Goal: Book appointment/travel/reservation

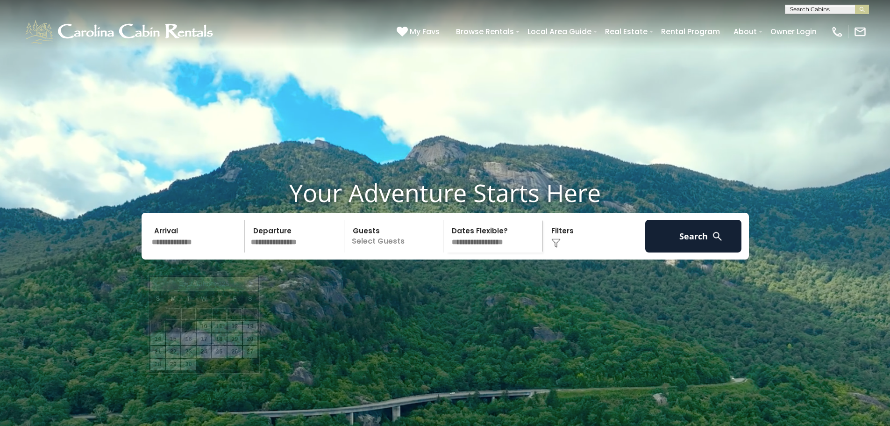
click at [166, 250] on input "text" at bounding box center [197, 236] width 97 height 33
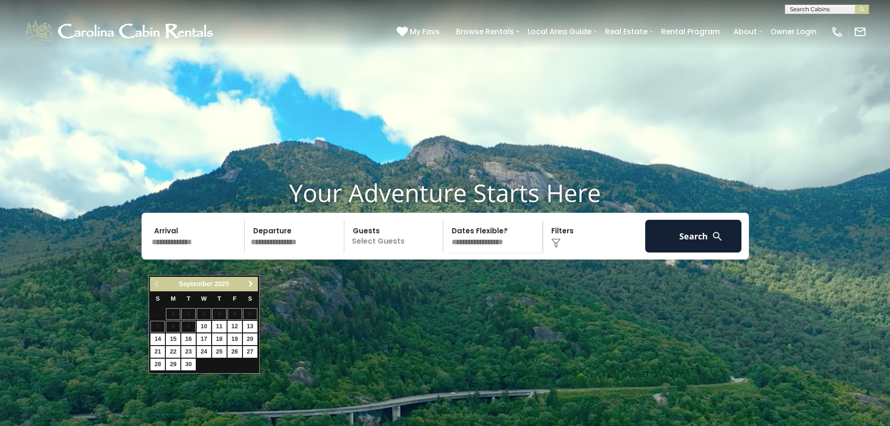
click at [246, 283] on link "Next" at bounding box center [251, 284] width 12 height 12
click at [247, 283] on link "Next" at bounding box center [251, 284] width 12 height 12
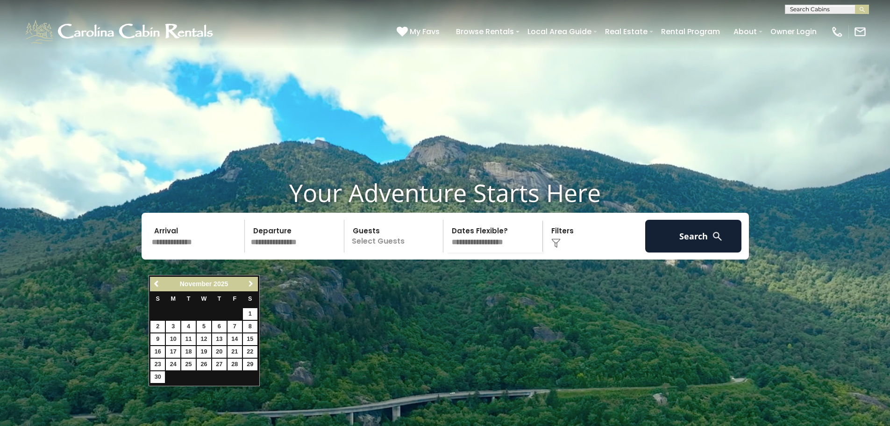
click at [247, 283] on link "Next" at bounding box center [251, 284] width 12 height 12
click at [234, 349] on link "26" at bounding box center [234, 352] width 14 height 12
type input "********"
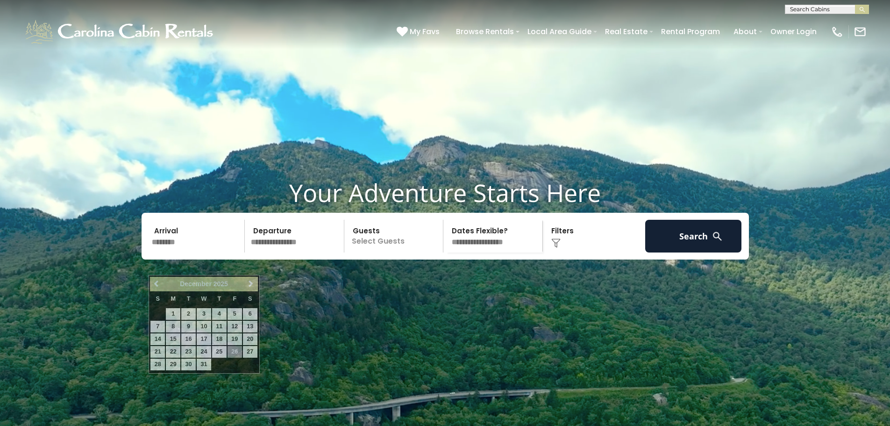
click at [181, 252] on input "********" at bounding box center [197, 236] width 97 height 33
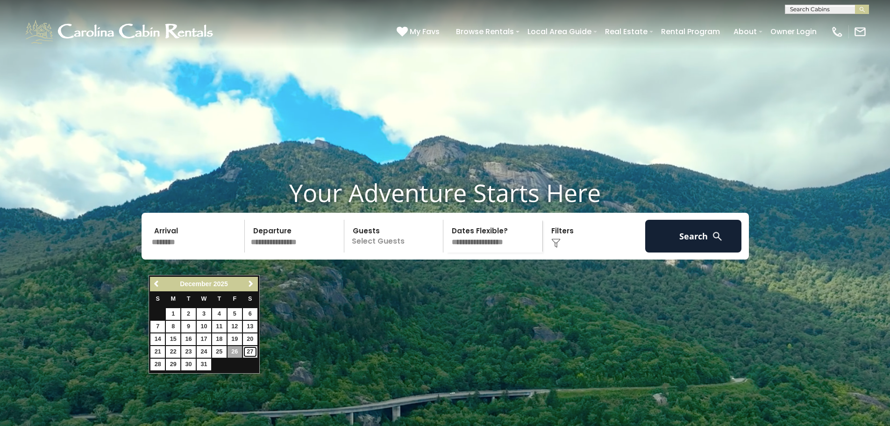
click at [251, 349] on link "27" at bounding box center [250, 352] width 14 height 12
type input "********"
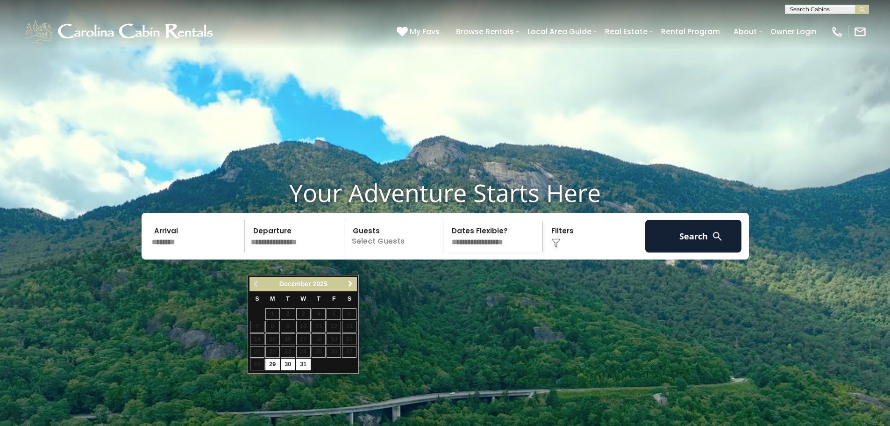
click at [348, 281] on span "Next" at bounding box center [350, 283] width 7 height 7
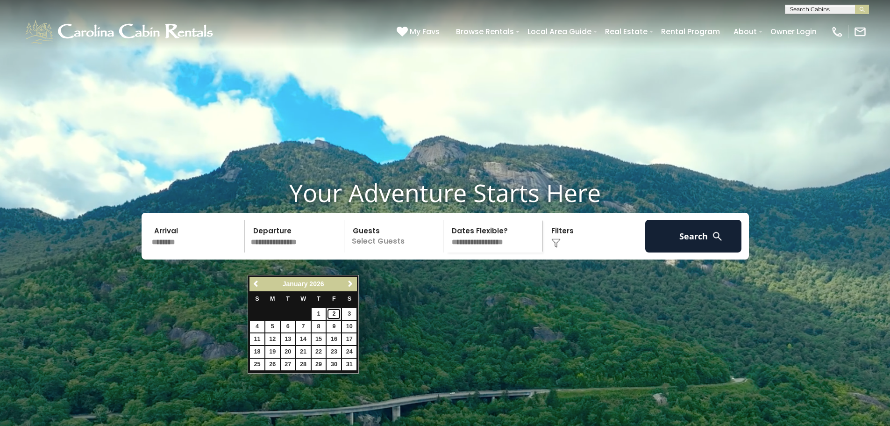
click at [334, 313] on link "2" at bounding box center [334, 314] width 14 height 12
type input "******"
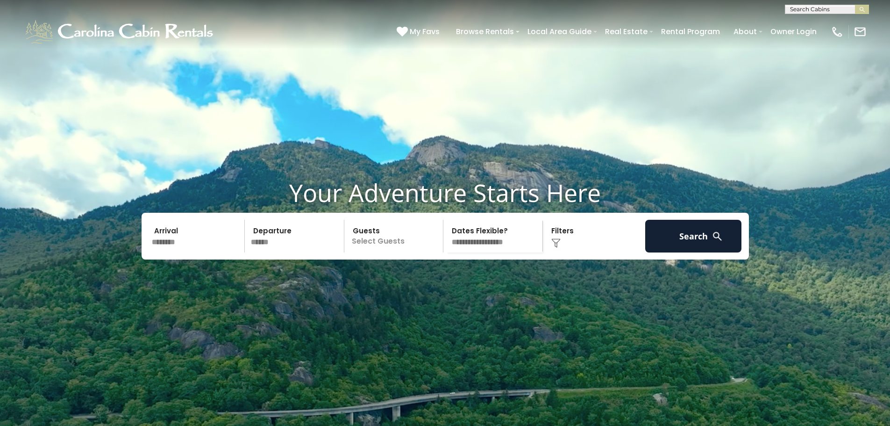
click at [391, 252] on p "Select Guests" at bounding box center [395, 236] width 96 height 33
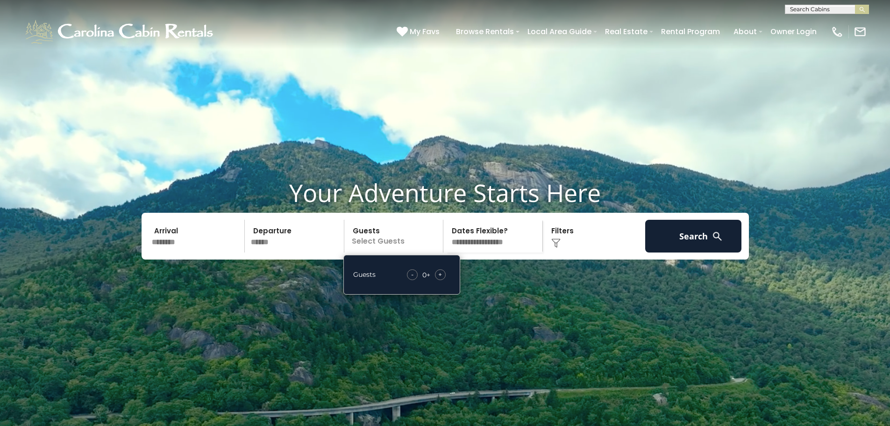
click at [439, 279] on span "+" at bounding box center [440, 274] width 4 height 9
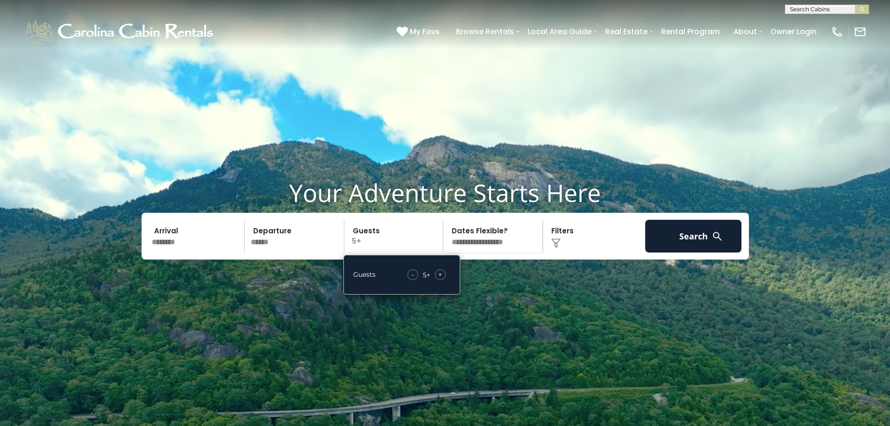
click at [527, 298] on video at bounding box center [445, 222] width 890 height 445
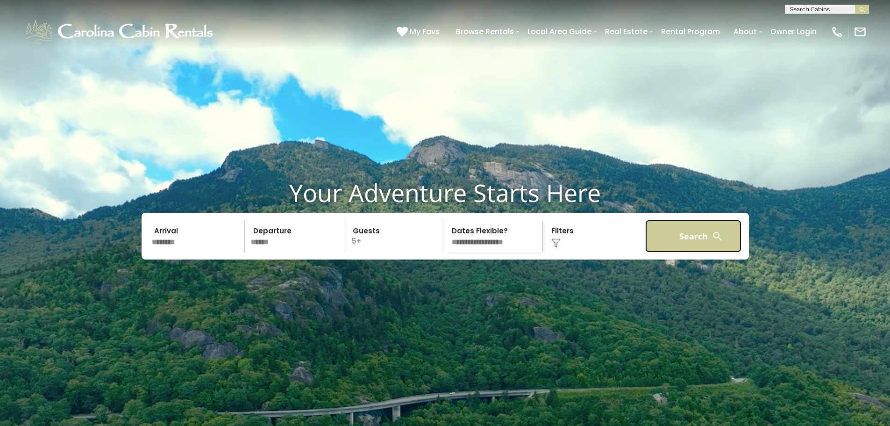
click at [665, 252] on button "Search" at bounding box center [693, 236] width 97 height 33
click at [674, 252] on button "Search" at bounding box center [693, 236] width 97 height 33
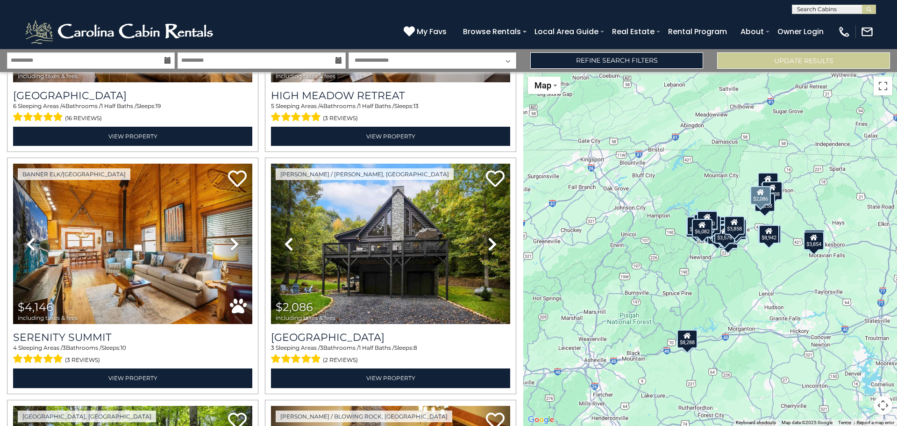
scroll to position [934, 0]
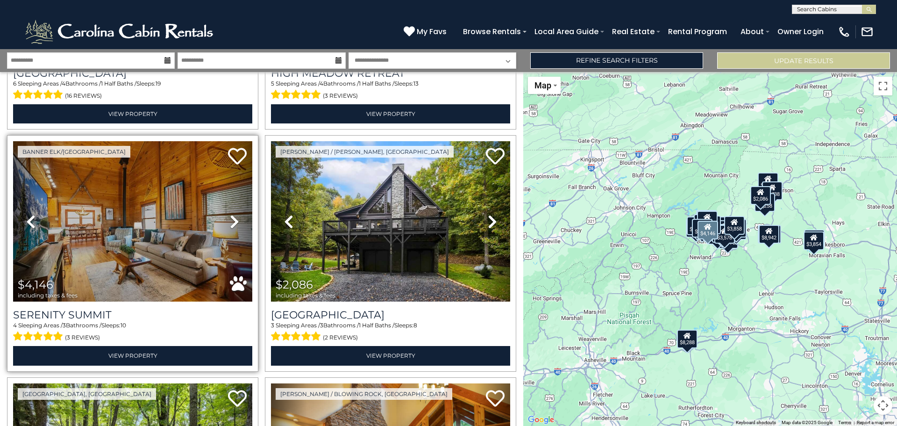
click at [230, 214] on icon at bounding box center [234, 221] width 9 height 15
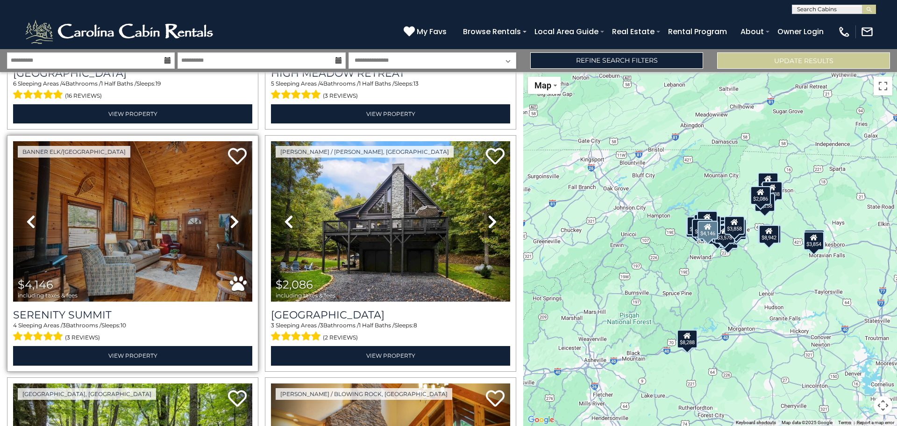
click at [230, 214] on icon at bounding box center [234, 221] width 9 height 15
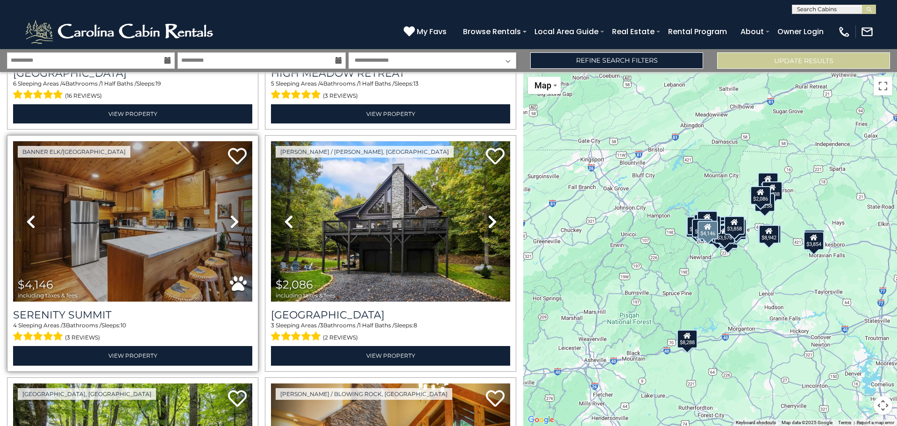
click at [230, 214] on icon at bounding box center [234, 221] width 9 height 15
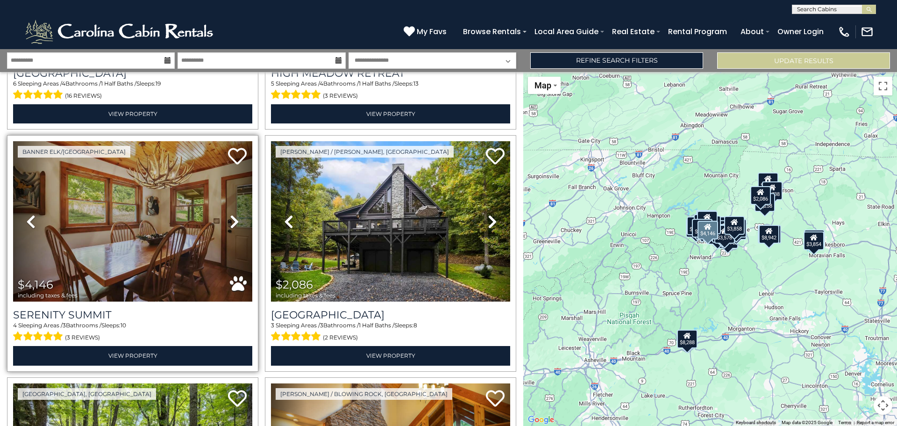
click at [230, 214] on icon at bounding box center [234, 221] width 9 height 15
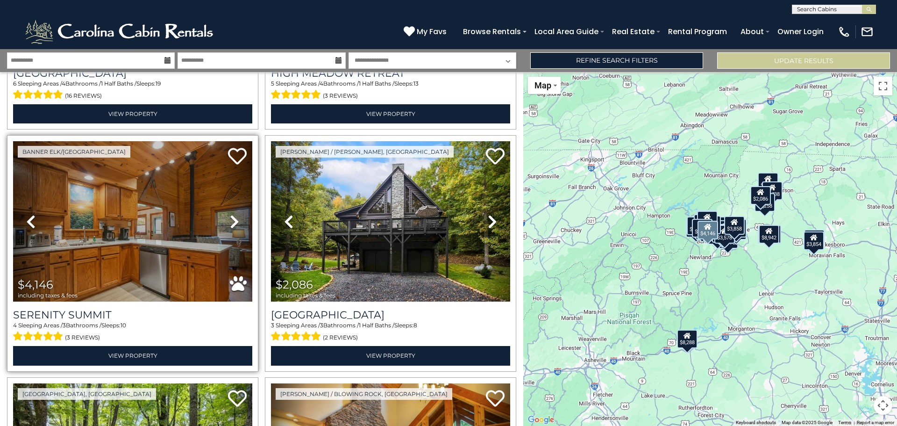
click at [230, 214] on icon at bounding box center [234, 221] width 9 height 15
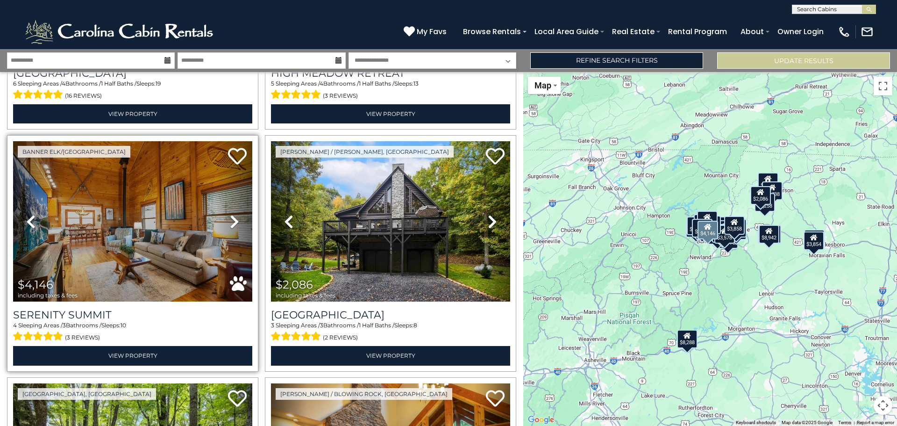
click at [230, 214] on icon at bounding box center [234, 221] width 9 height 15
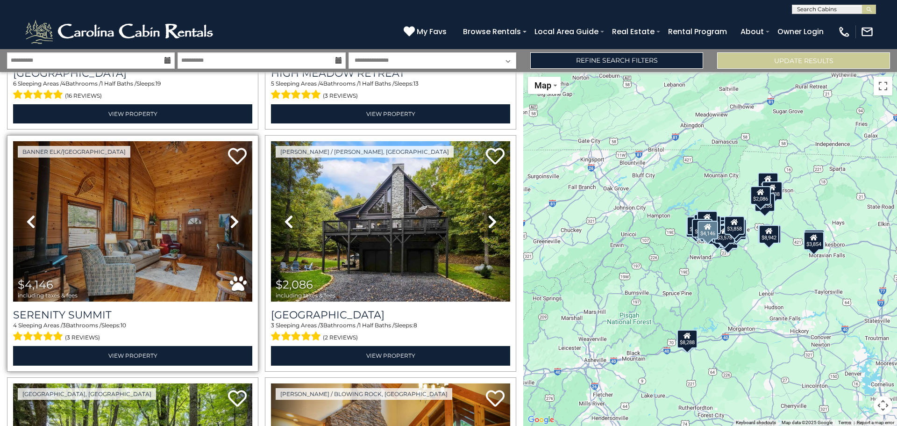
click at [230, 214] on icon at bounding box center [234, 221] width 9 height 15
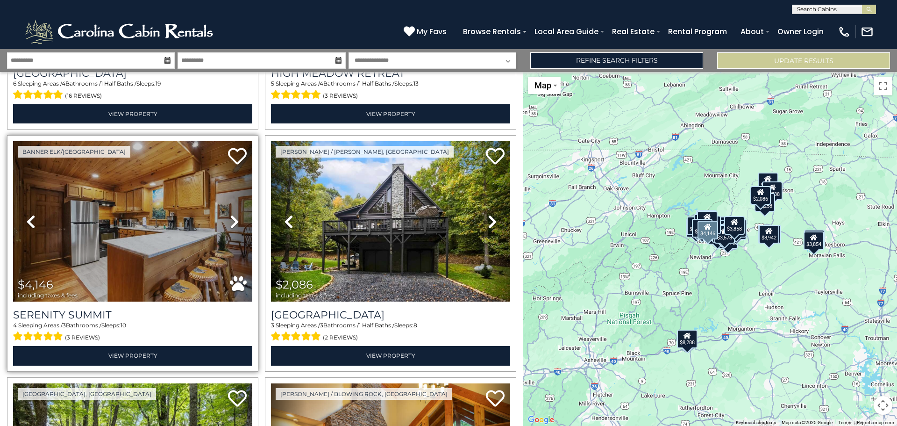
click at [230, 214] on icon at bounding box center [234, 221] width 9 height 15
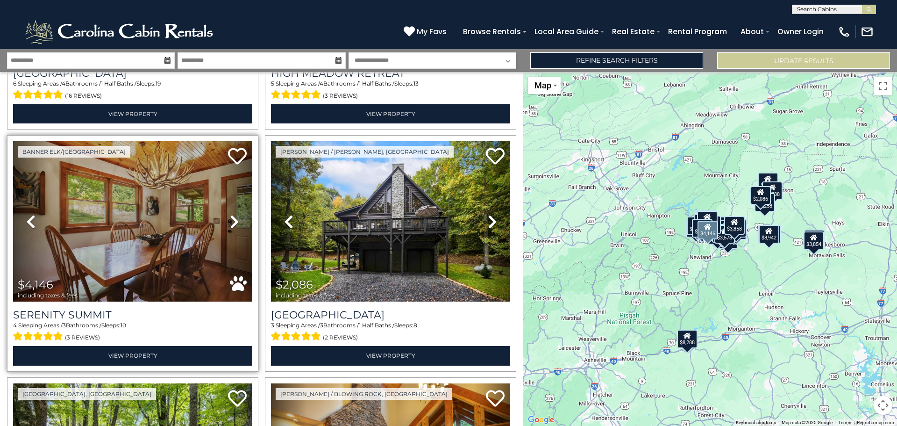
click at [230, 214] on icon at bounding box center [234, 221] width 9 height 15
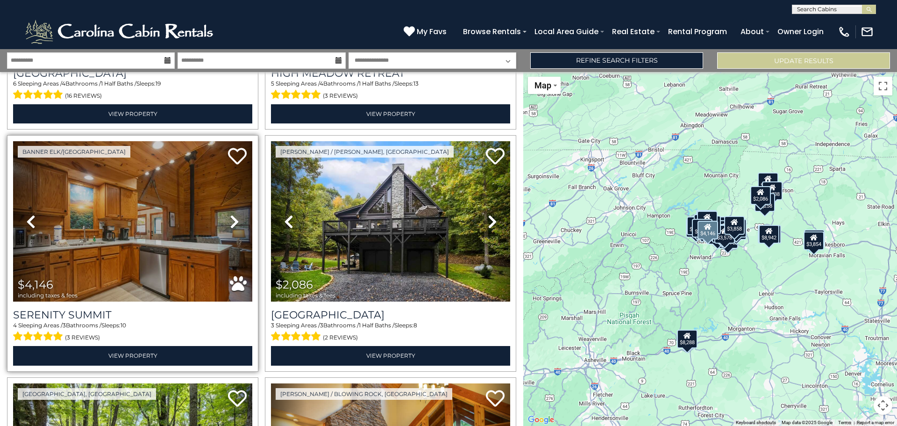
click at [230, 214] on icon at bounding box center [234, 221] width 9 height 15
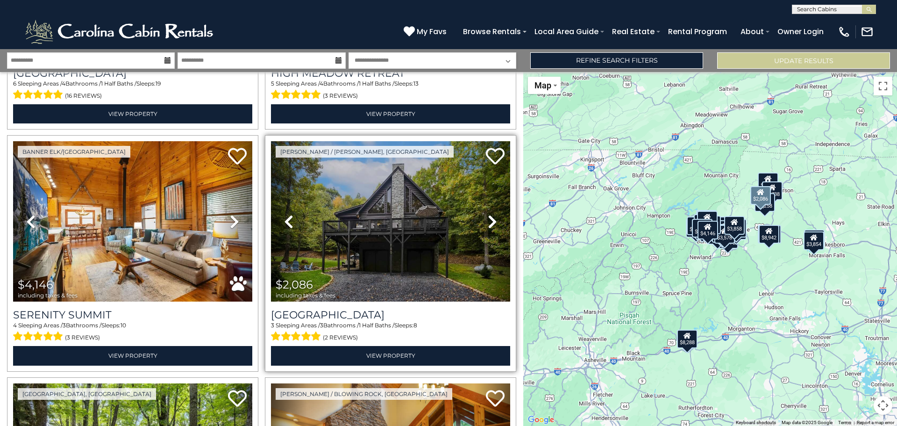
click at [488, 215] on icon at bounding box center [492, 221] width 9 height 15
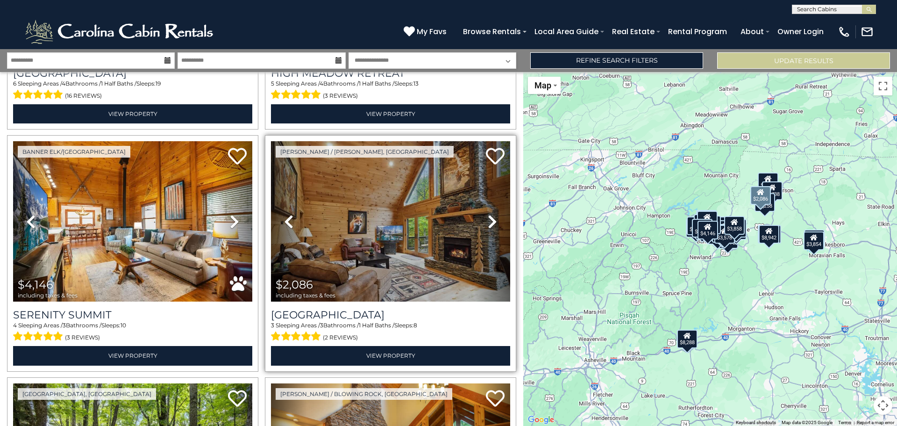
click at [488, 215] on icon at bounding box center [492, 221] width 9 height 15
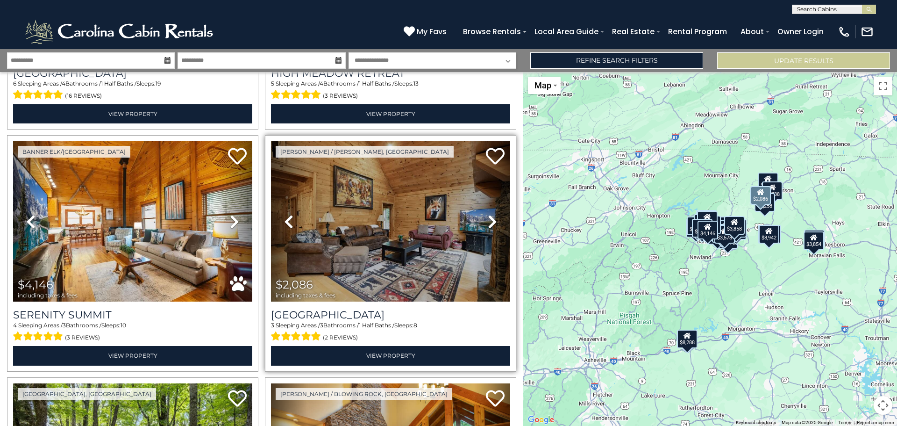
click at [488, 215] on icon at bounding box center [492, 221] width 9 height 15
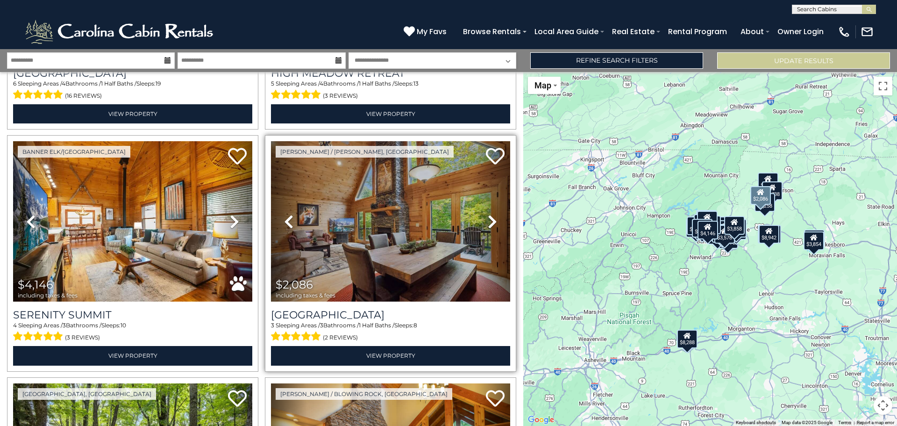
click at [488, 215] on icon at bounding box center [492, 221] width 9 height 15
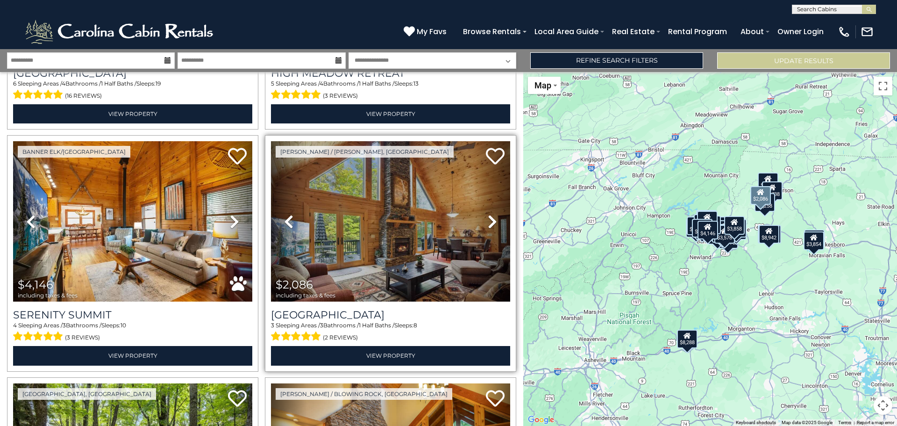
click at [488, 215] on icon at bounding box center [492, 221] width 9 height 15
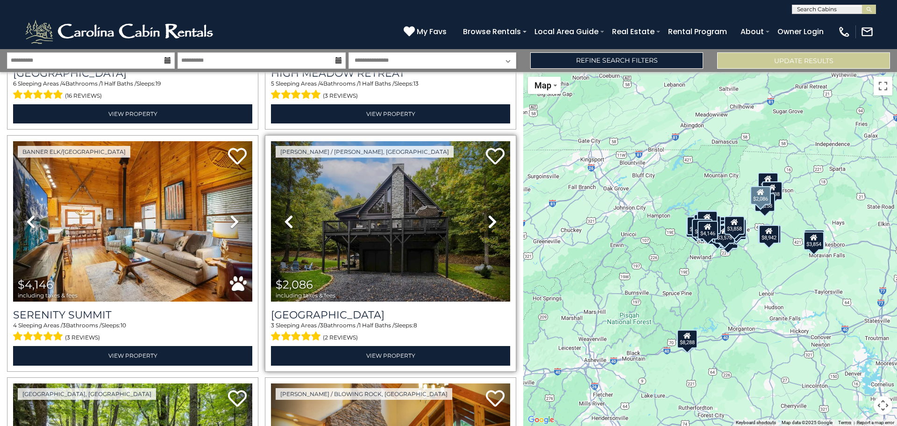
click at [488, 215] on icon at bounding box center [492, 221] width 9 height 15
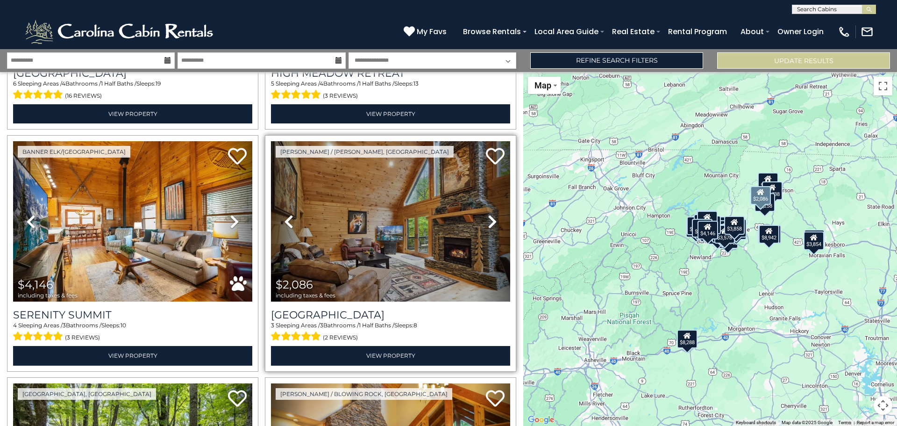
click at [488, 215] on icon at bounding box center [492, 221] width 9 height 15
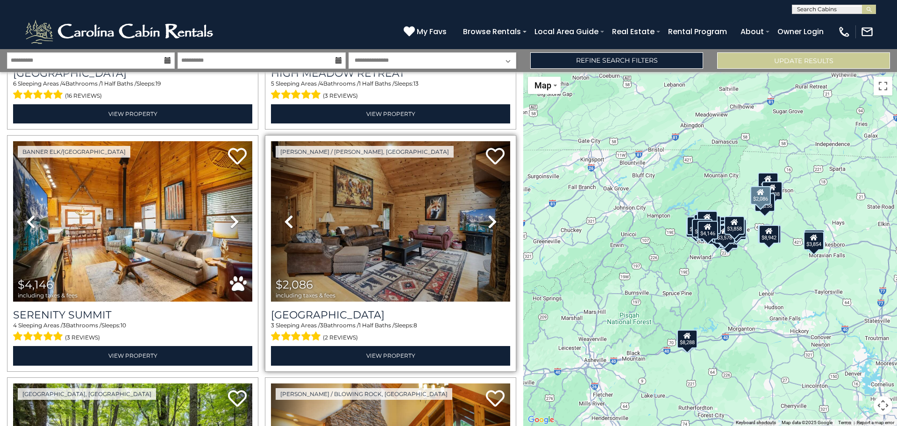
click at [488, 215] on icon at bounding box center [492, 221] width 9 height 15
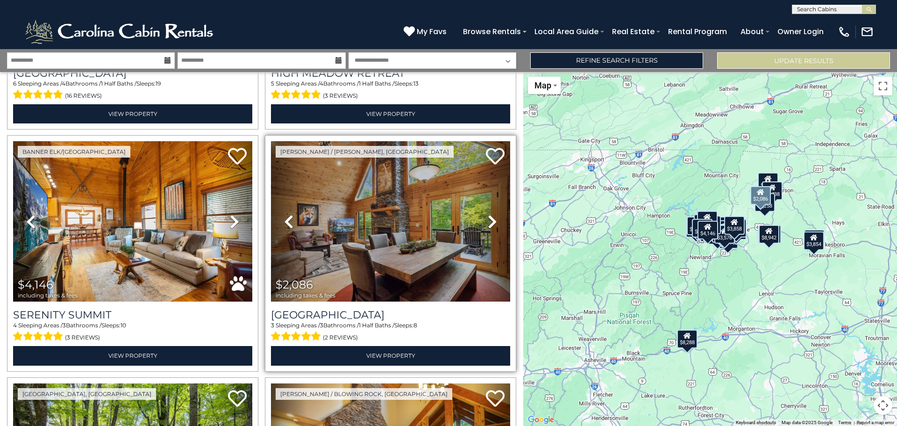
click at [488, 215] on icon at bounding box center [492, 221] width 9 height 15
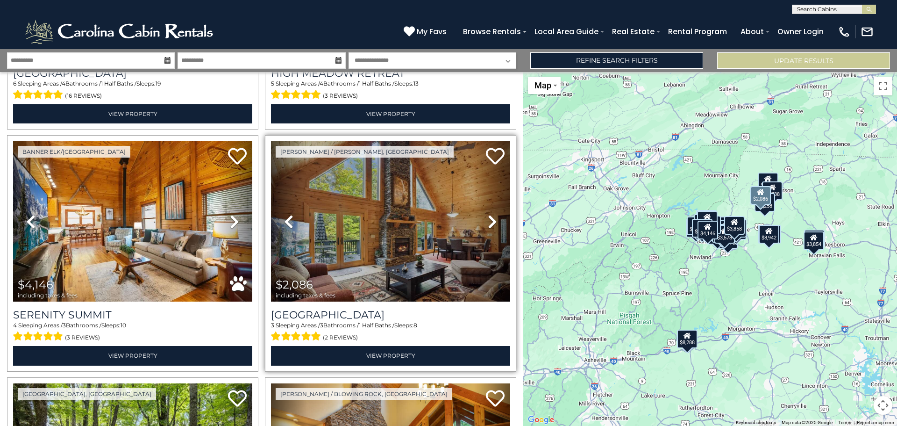
click at [488, 215] on icon at bounding box center [492, 221] width 9 height 15
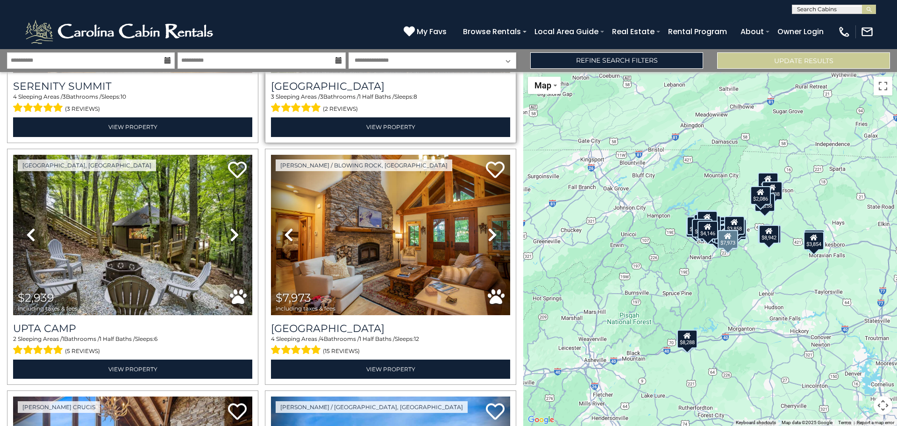
scroll to position [1168, 0]
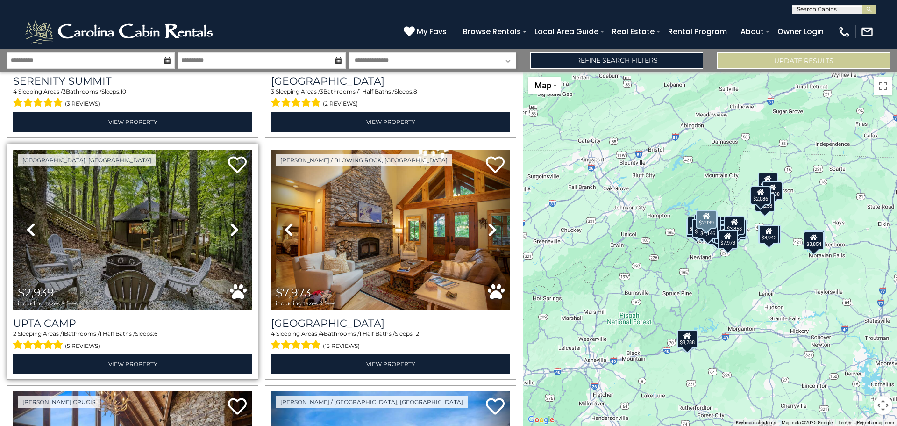
click at [234, 222] on icon at bounding box center [234, 229] width 9 height 15
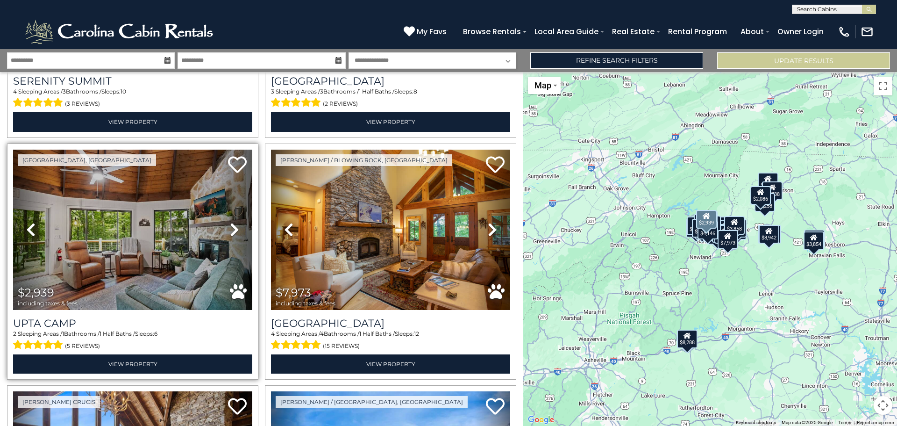
click at [234, 222] on icon at bounding box center [234, 229] width 9 height 15
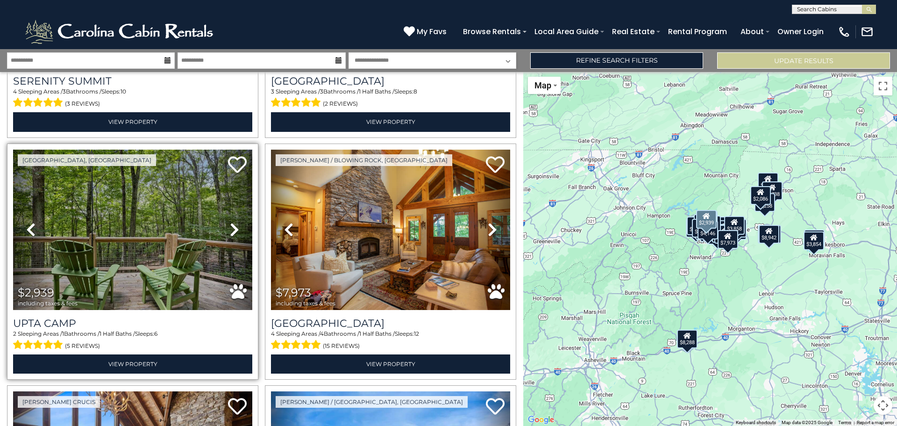
click at [234, 222] on icon at bounding box center [234, 229] width 9 height 15
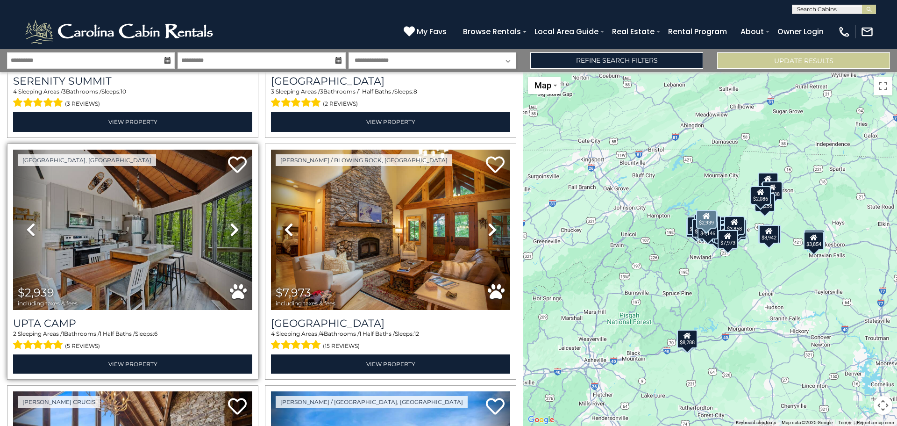
click at [234, 222] on icon at bounding box center [234, 229] width 9 height 15
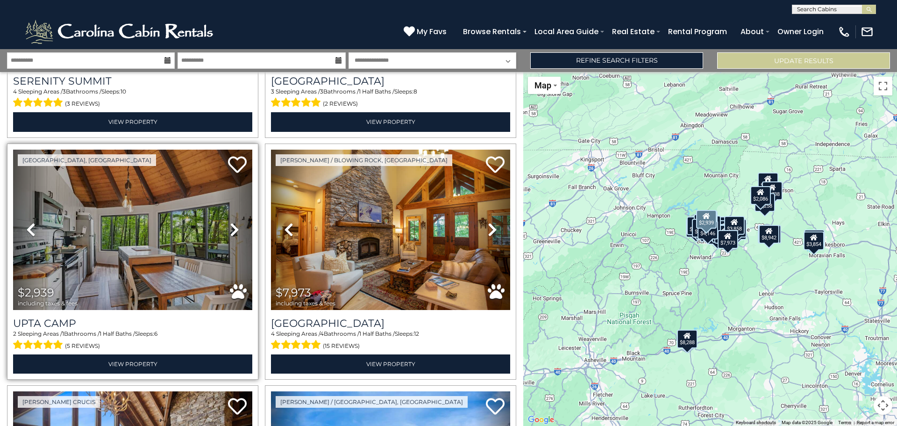
click at [234, 222] on icon at bounding box center [234, 229] width 9 height 15
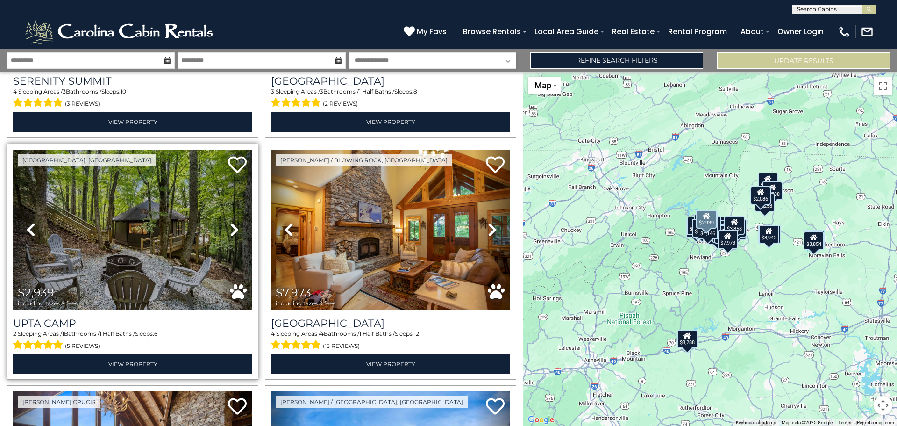
click at [234, 222] on icon at bounding box center [234, 229] width 9 height 15
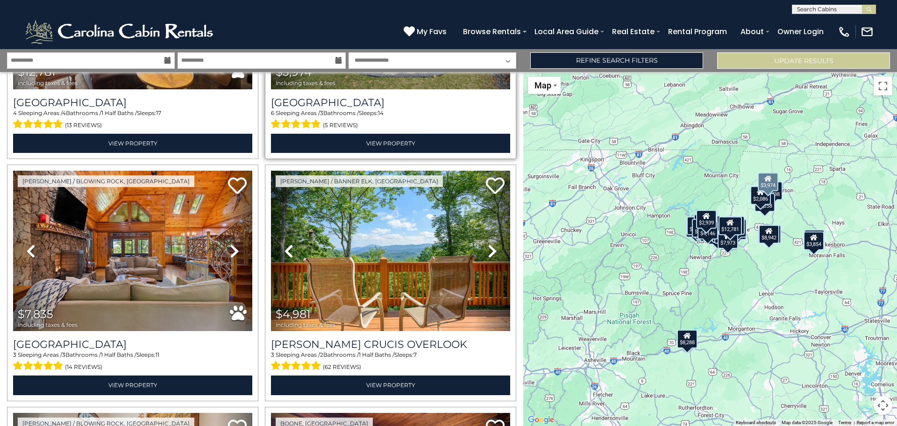
scroll to position [1635, 0]
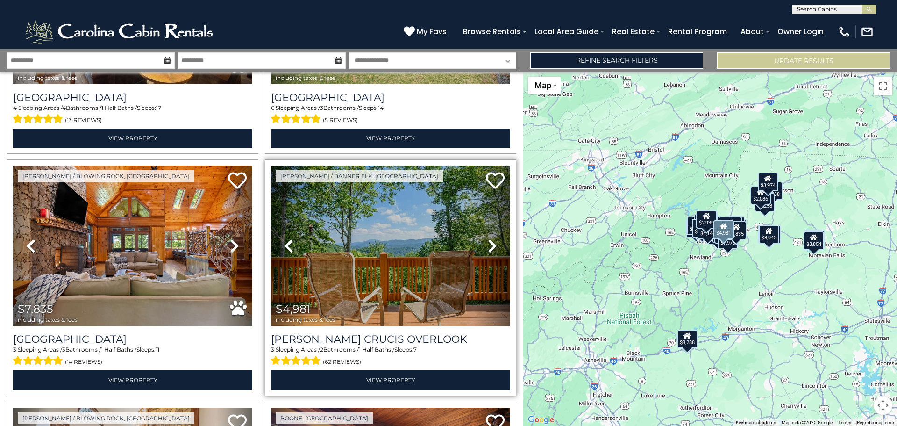
click at [488, 238] on icon at bounding box center [492, 245] width 9 height 15
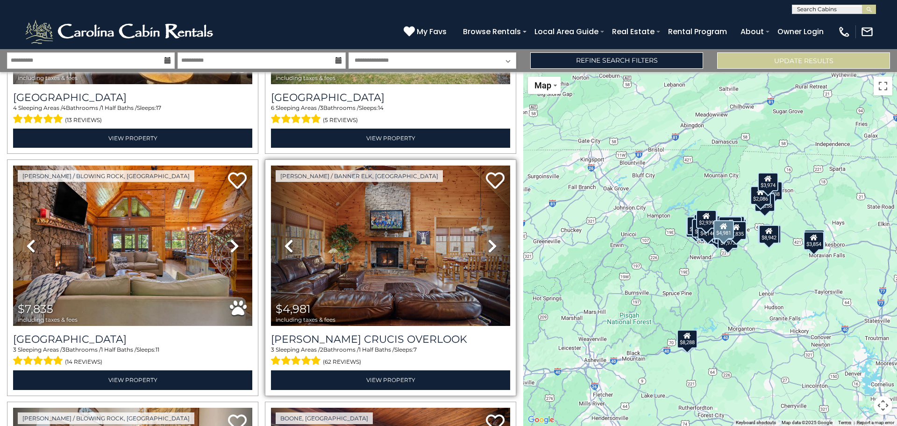
click at [488, 238] on icon at bounding box center [492, 245] width 9 height 15
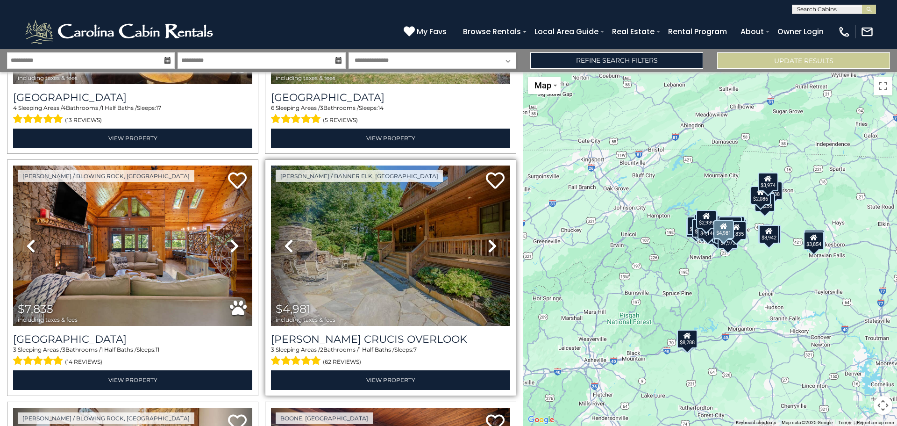
click at [488, 238] on icon at bounding box center [492, 245] width 9 height 15
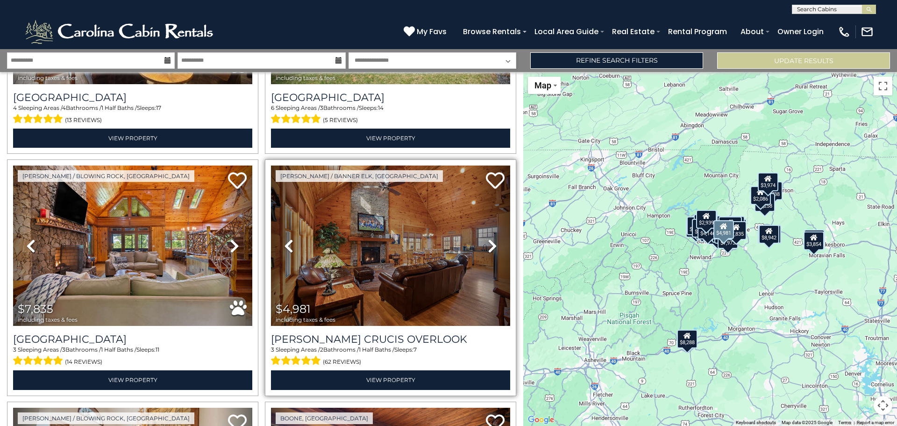
click at [488, 238] on icon at bounding box center [492, 245] width 9 height 15
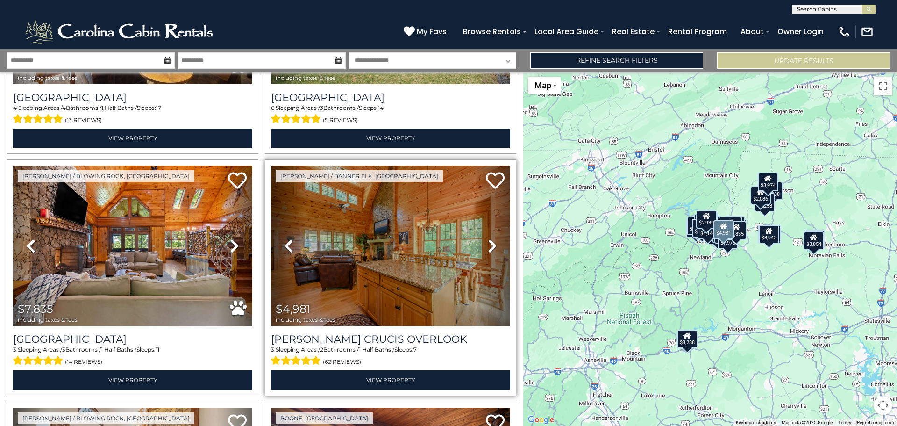
click at [488, 238] on icon at bounding box center [492, 245] width 9 height 15
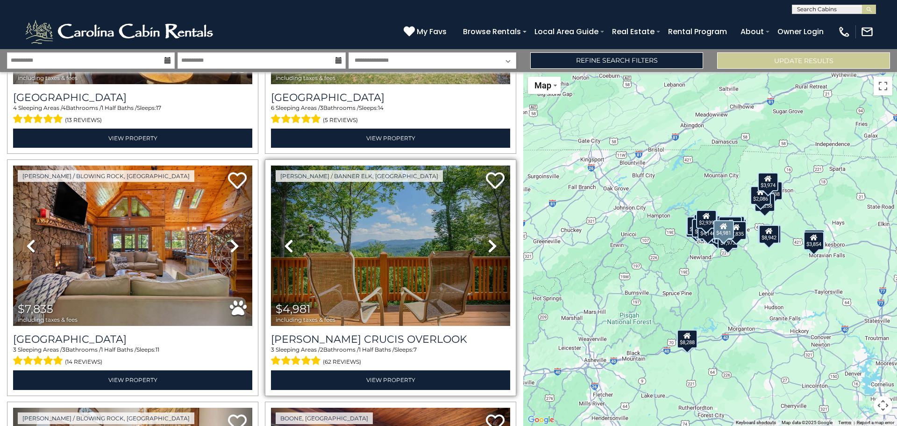
click at [488, 238] on icon at bounding box center [492, 245] width 9 height 15
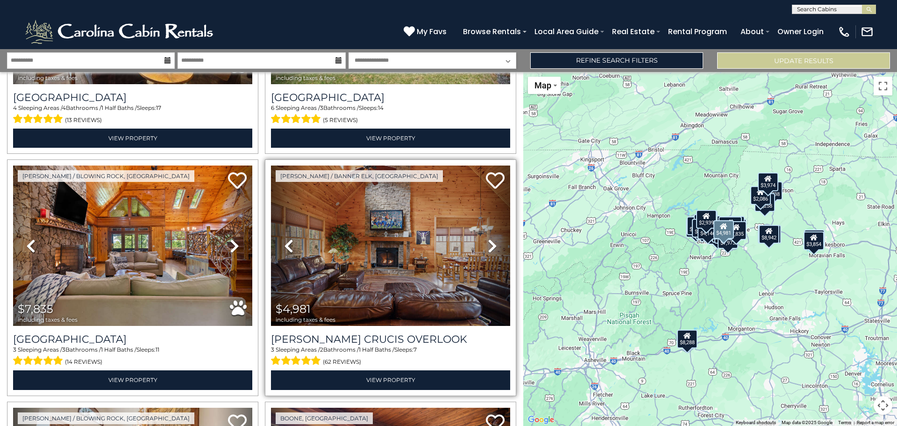
click at [488, 238] on icon at bounding box center [492, 245] width 9 height 15
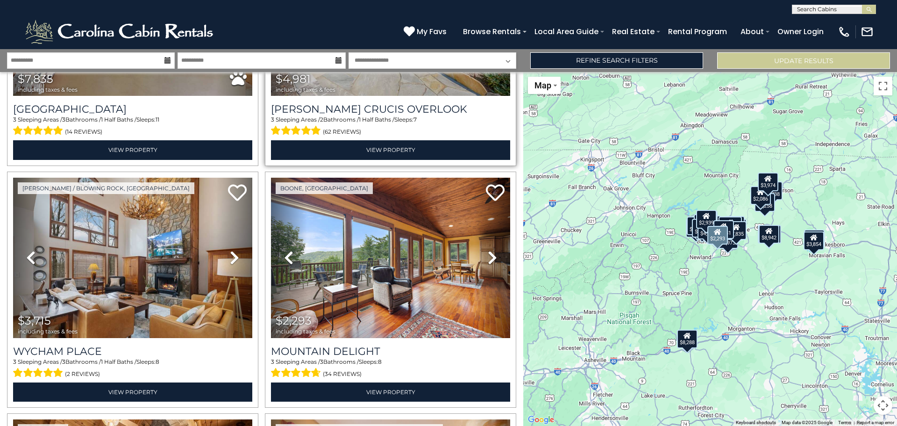
scroll to position [1869, 0]
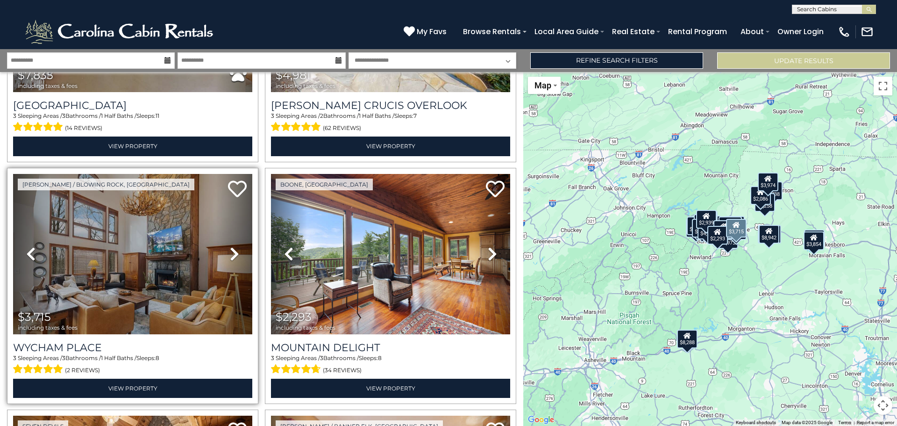
click at [232, 246] on icon at bounding box center [234, 253] width 9 height 15
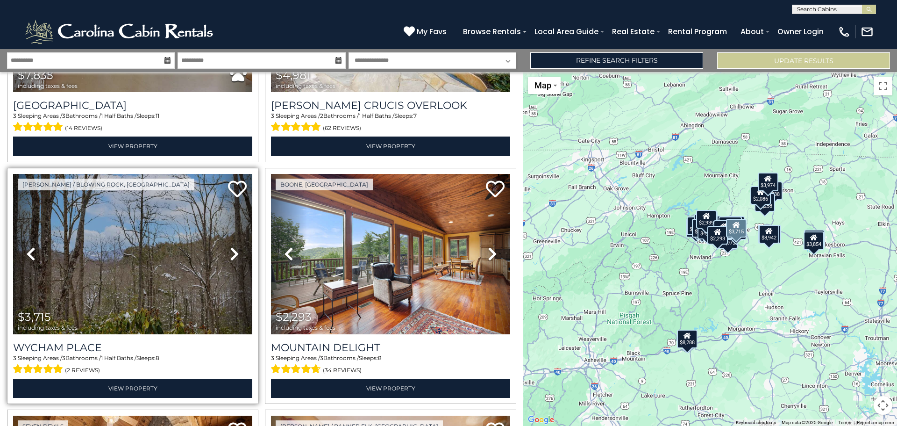
click at [232, 246] on icon at bounding box center [234, 253] width 9 height 15
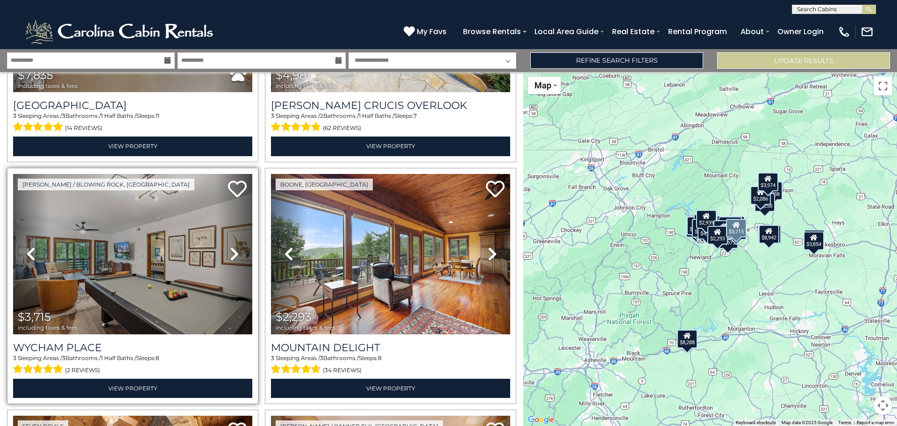
click at [232, 246] on icon at bounding box center [234, 253] width 9 height 15
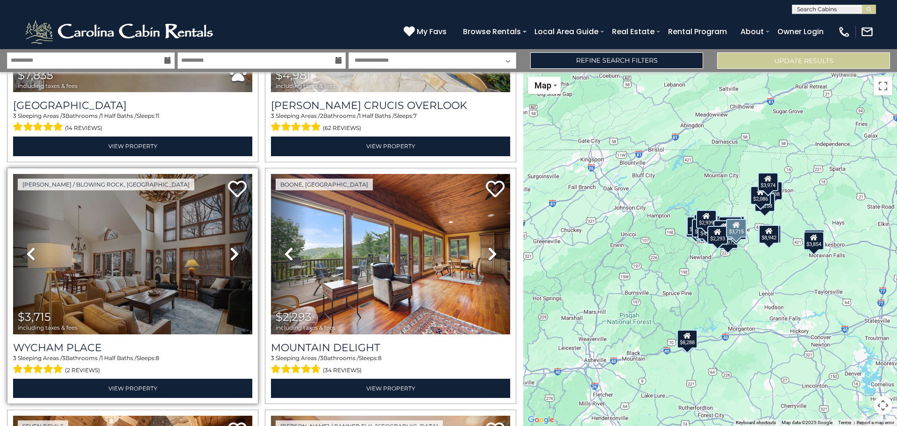
click at [232, 246] on icon at bounding box center [234, 253] width 9 height 15
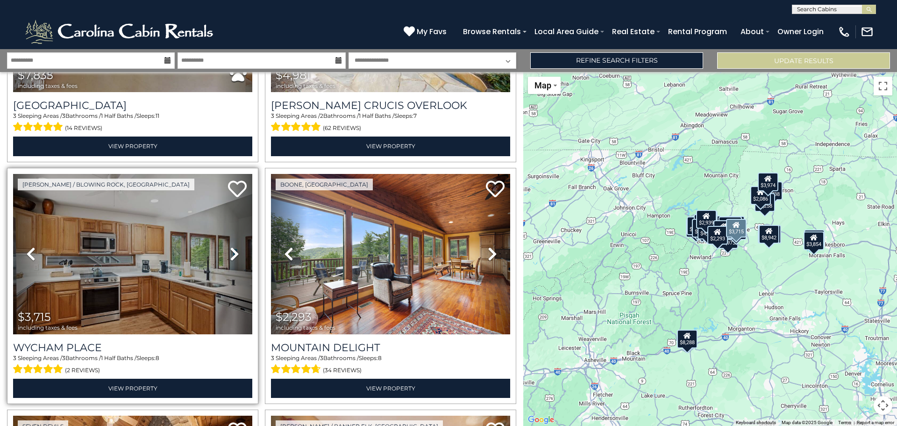
click at [232, 246] on icon at bounding box center [234, 253] width 9 height 15
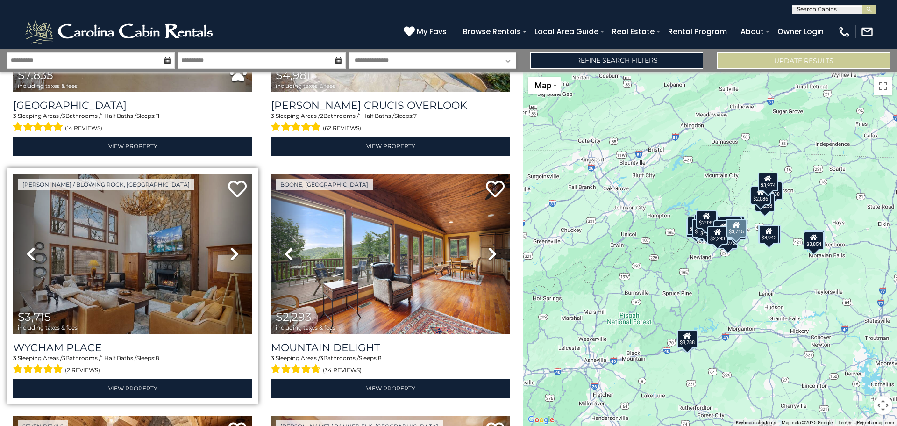
click at [232, 246] on icon at bounding box center [234, 253] width 9 height 15
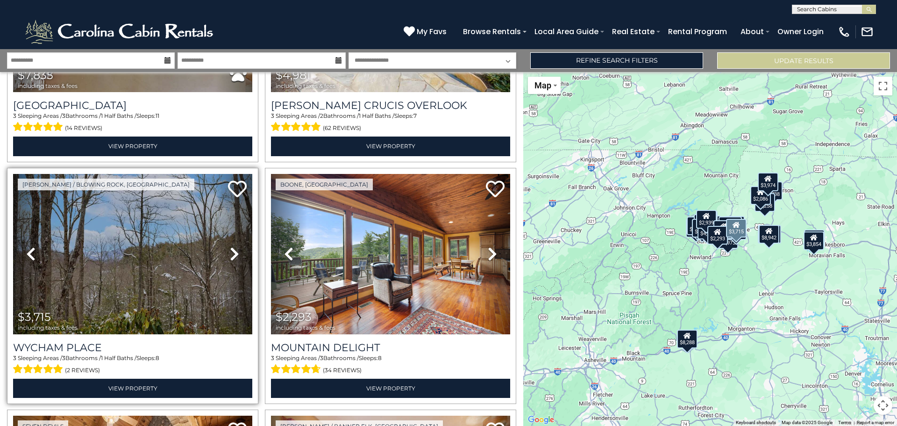
click at [232, 246] on icon at bounding box center [234, 253] width 9 height 15
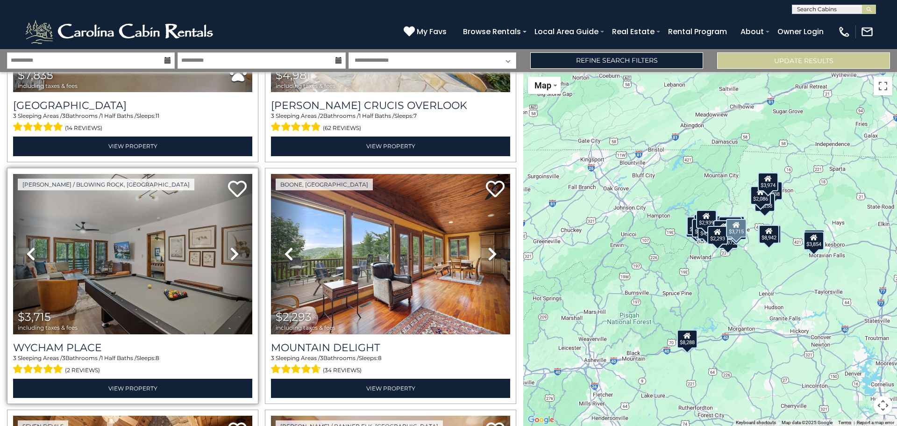
click at [232, 246] on icon at bounding box center [234, 253] width 9 height 15
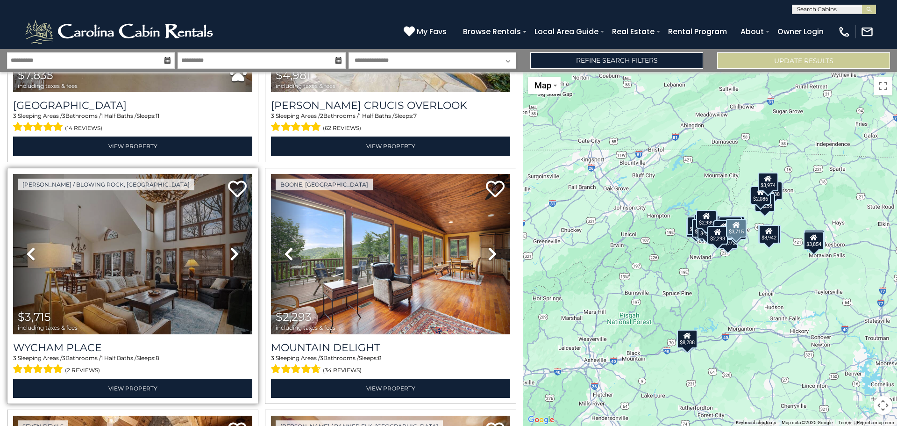
click at [232, 246] on icon at bounding box center [234, 253] width 9 height 15
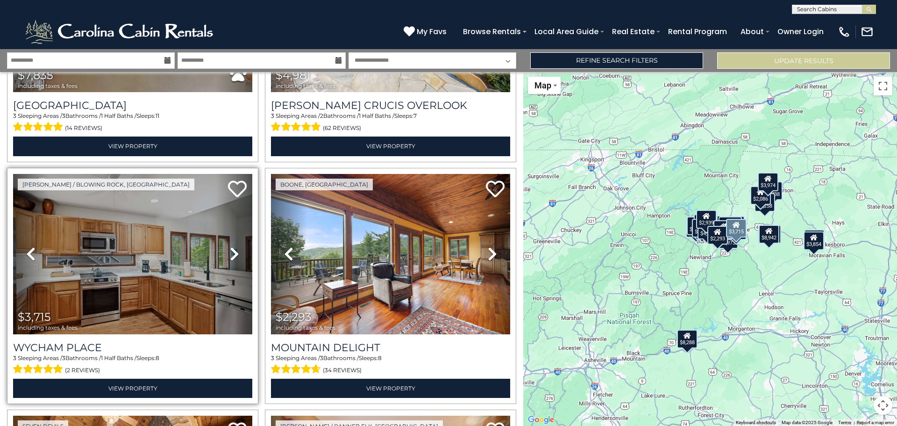
click at [232, 246] on icon at bounding box center [234, 253] width 9 height 15
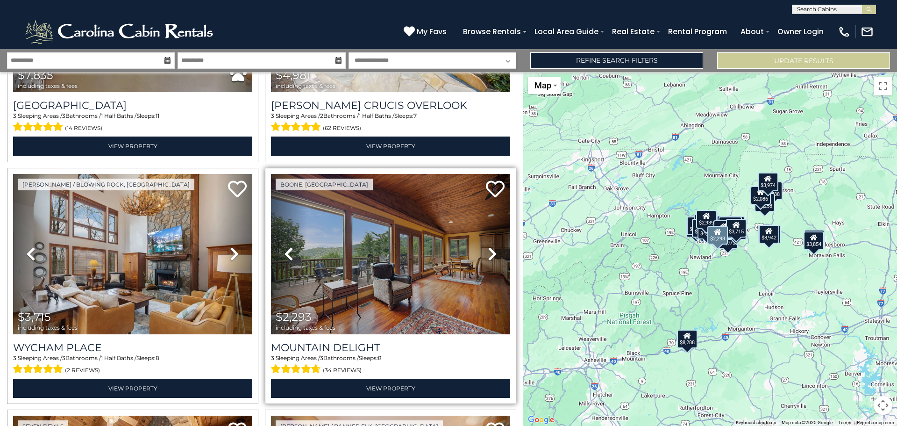
click at [490, 246] on icon at bounding box center [492, 253] width 9 height 15
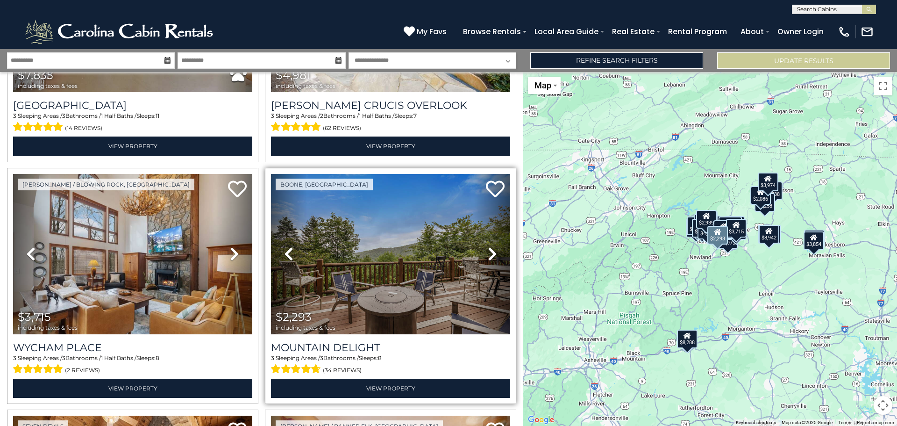
click at [490, 246] on icon at bounding box center [492, 253] width 9 height 15
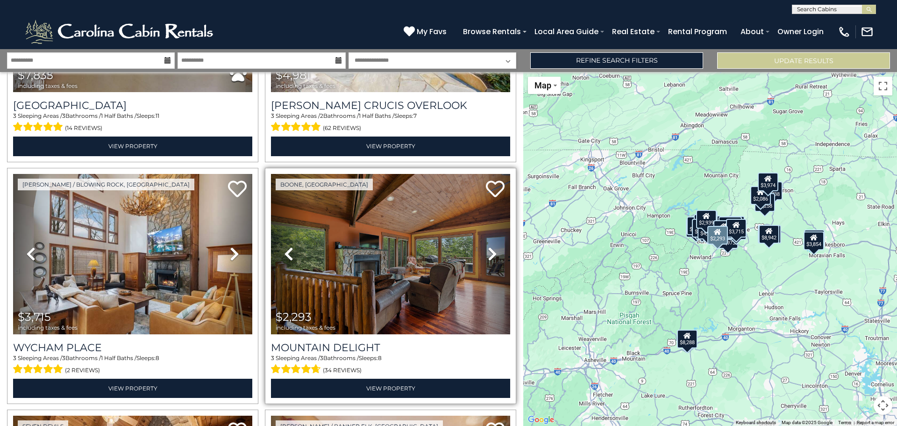
click at [490, 246] on icon at bounding box center [492, 253] width 9 height 15
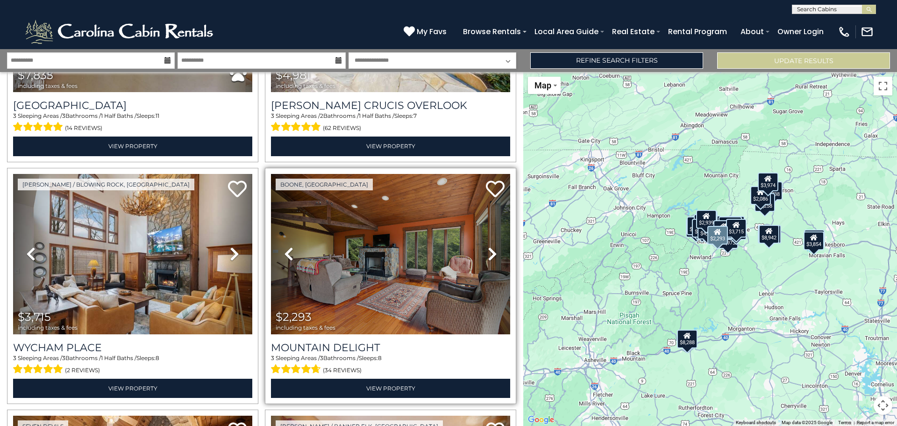
click at [490, 246] on icon at bounding box center [492, 253] width 9 height 15
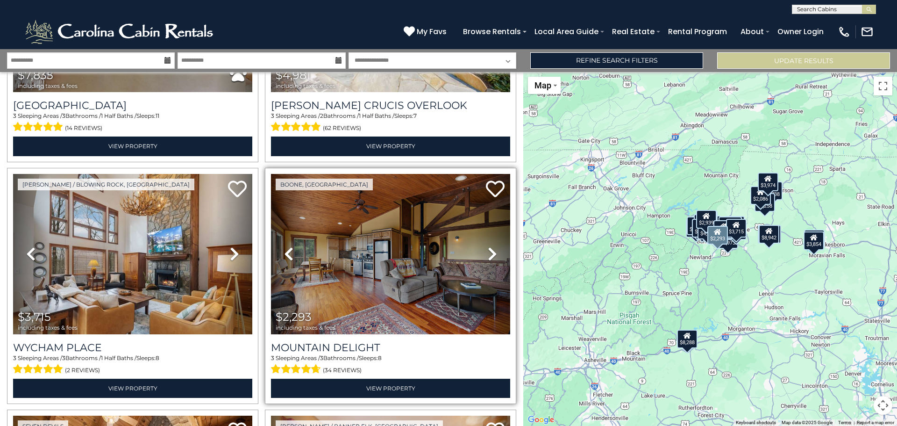
click at [490, 246] on icon at bounding box center [492, 253] width 9 height 15
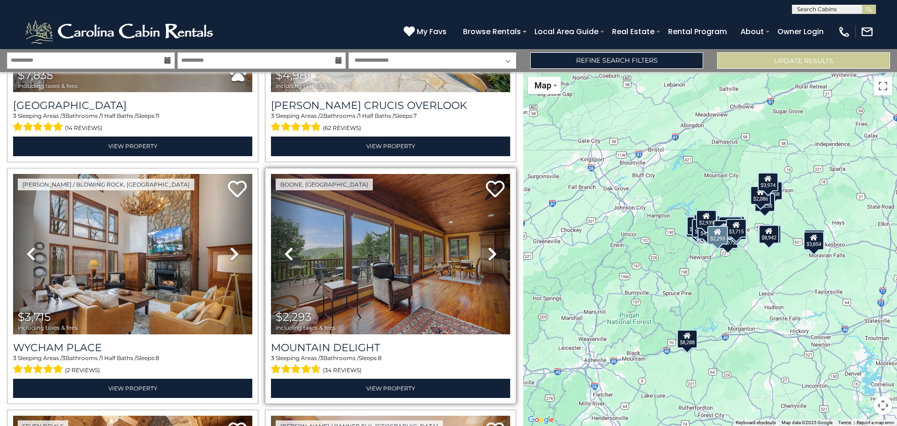
click at [490, 246] on icon at bounding box center [492, 253] width 9 height 15
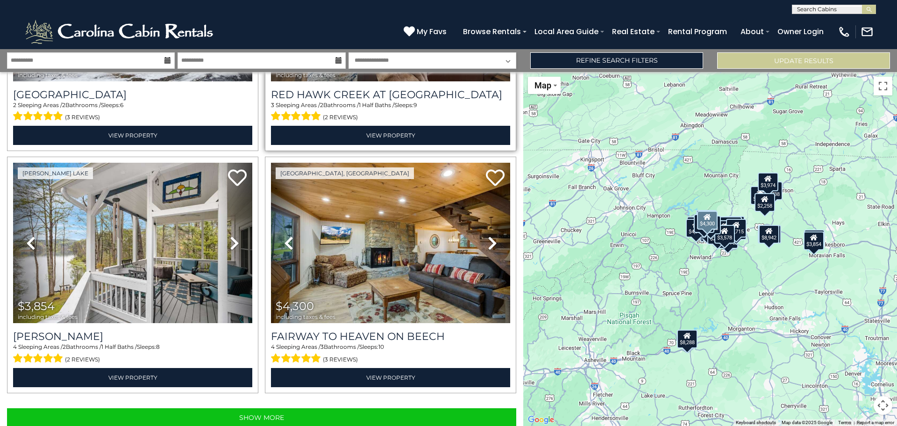
scroll to position [3330, 0]
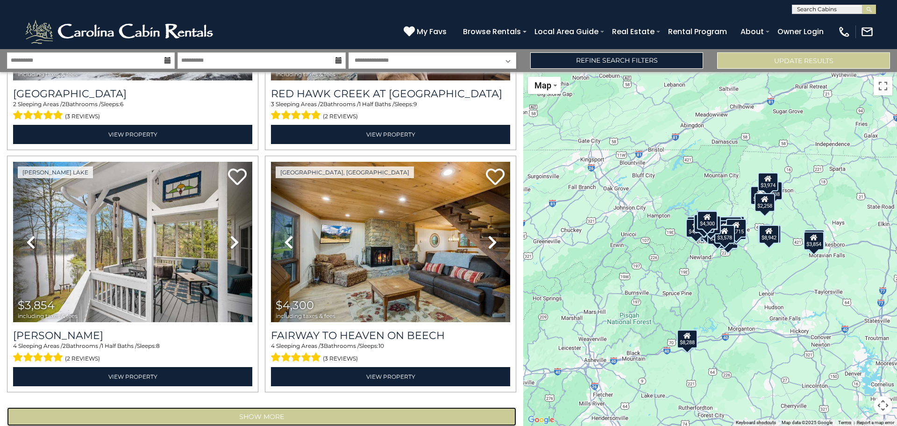
click at [281, 407] on button "Show More" at bounding box center [261, 416] width 509 height 19
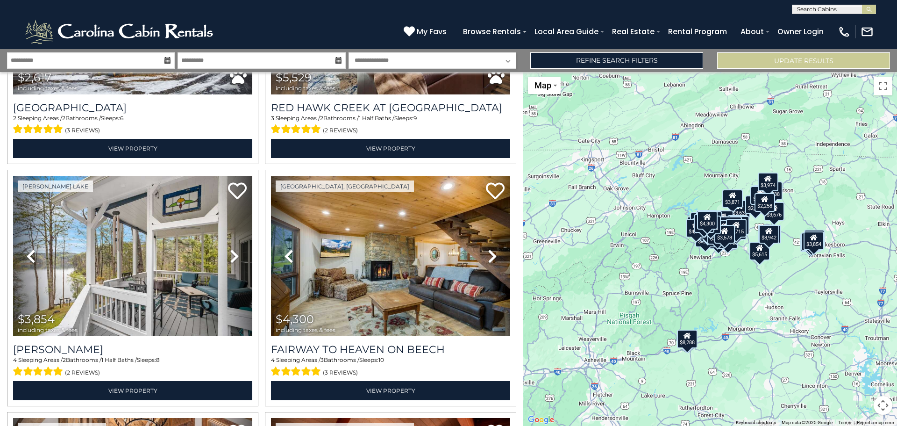
scroll to position [3330, 0]
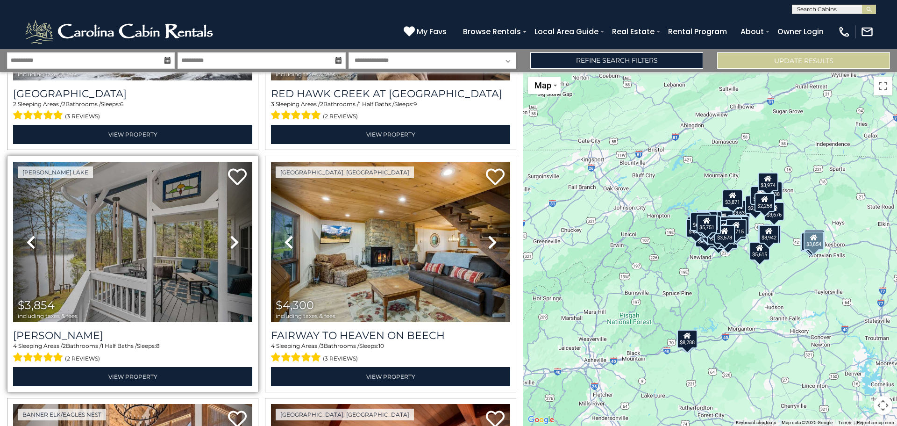
click at [226, 220] on link "Next" at bounding box center [234, 242] width 36 height 160
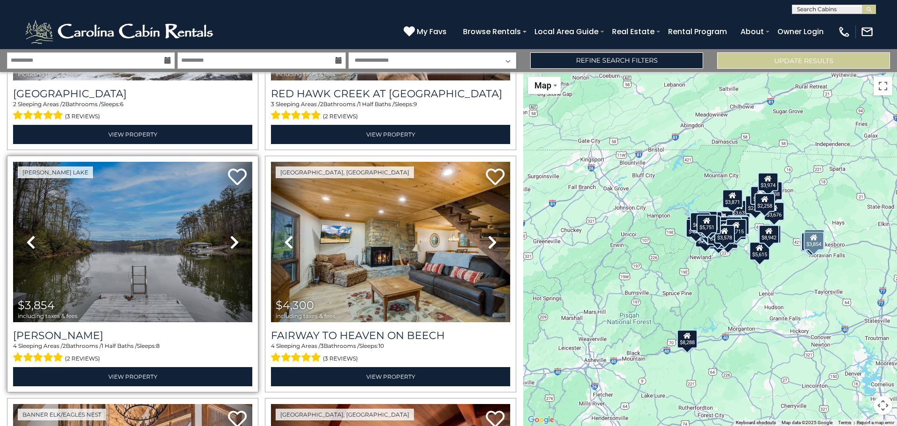
click at [226, 220] on link "Next" at bounding box center [234, 242] width 36 height 160
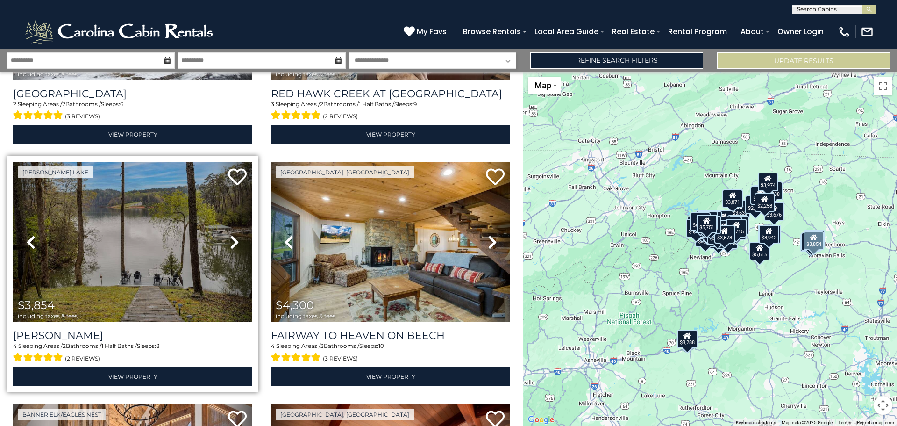
click at [226, 220] on link "Next" at bounding box center [234, 242] width 36 height 160
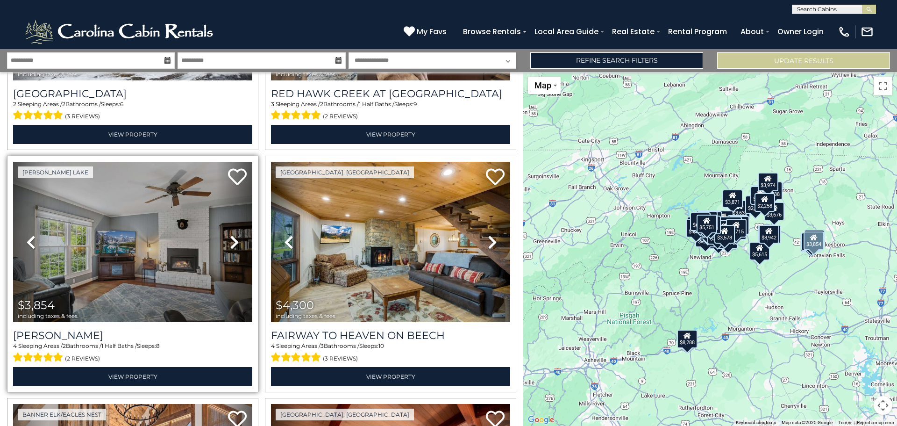
click at [226, 220] on link "Next" at bounding box center [234, 242] width 36 height 160
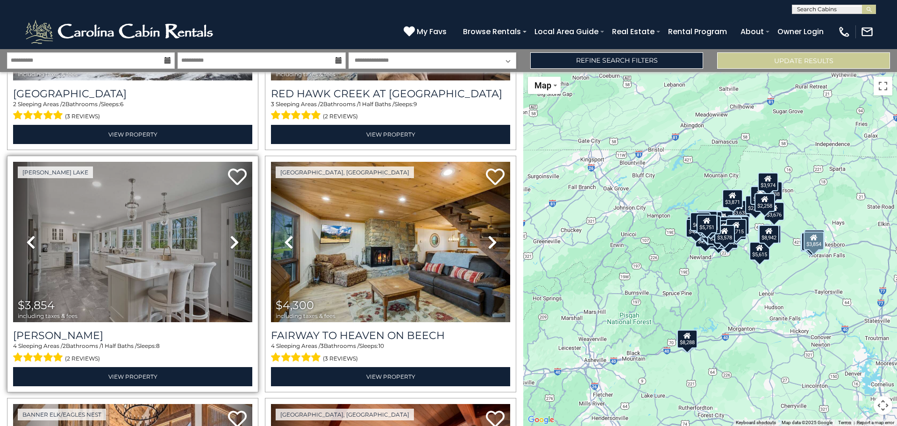
click at [226, 220] on link "Next" at bounding box center [234, 242] width 36 height 160
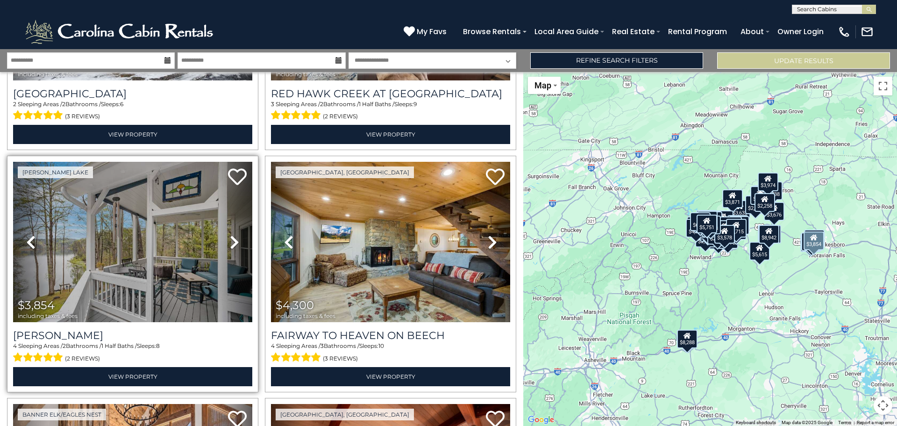
click at [226, 220] on link "Next" at bounding box center [234, 242] width 36 height 160
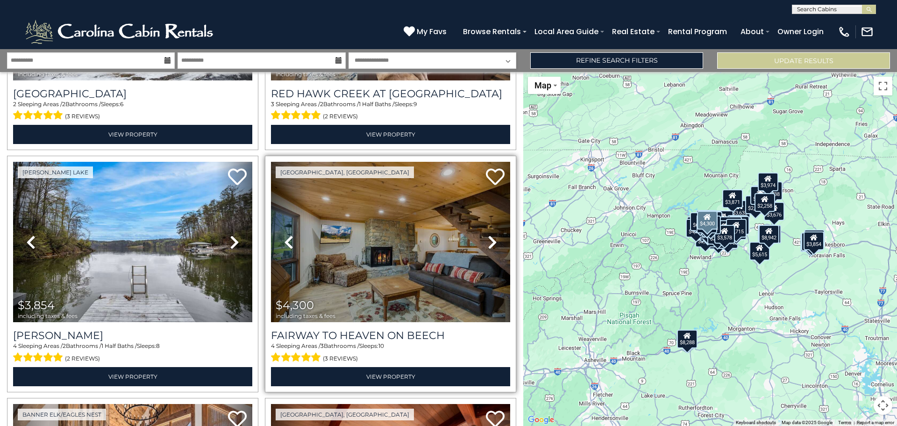
click at [488, 235] on icon at bounding box center [492, 242] width 9 height 15
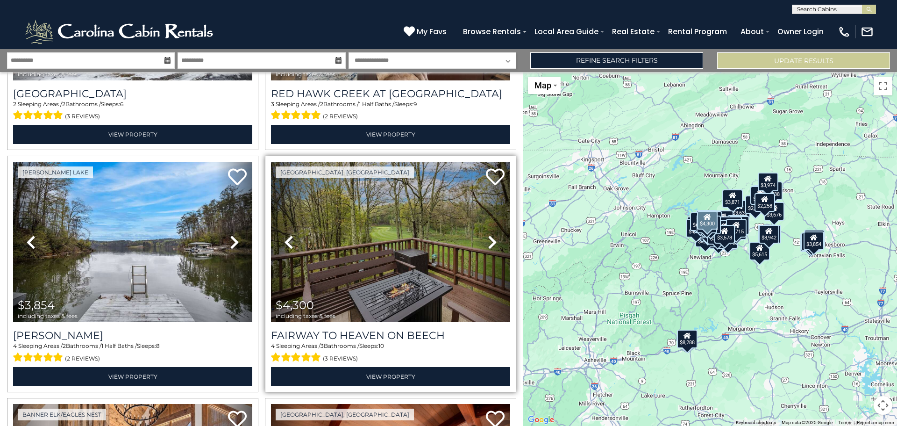
click at [488, 235] on icon at bounding box center [492, 242] width 9 height 15
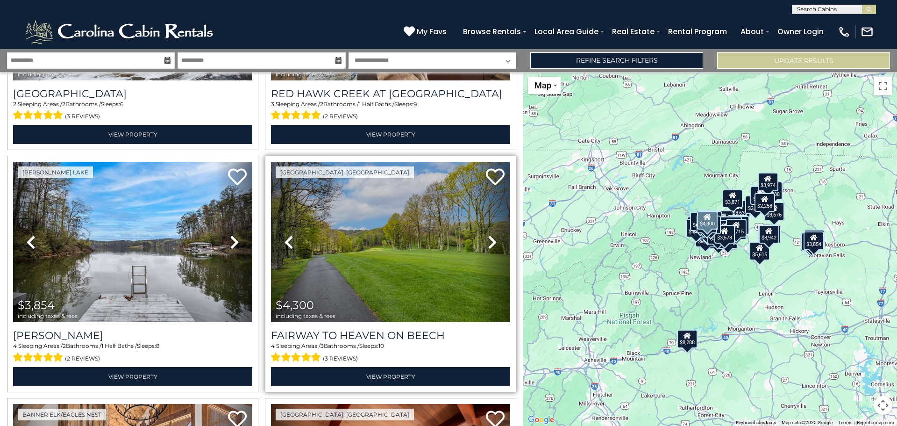
click at [488, 235] on icon at bounding box center [492, 242] width 9 height 15
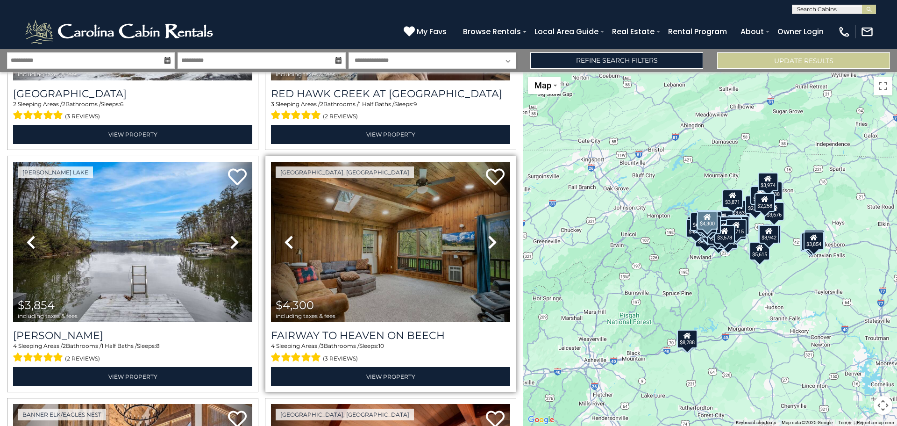
click at [488, 235] on icon at bounding box center [492, 242] width 9 height 15
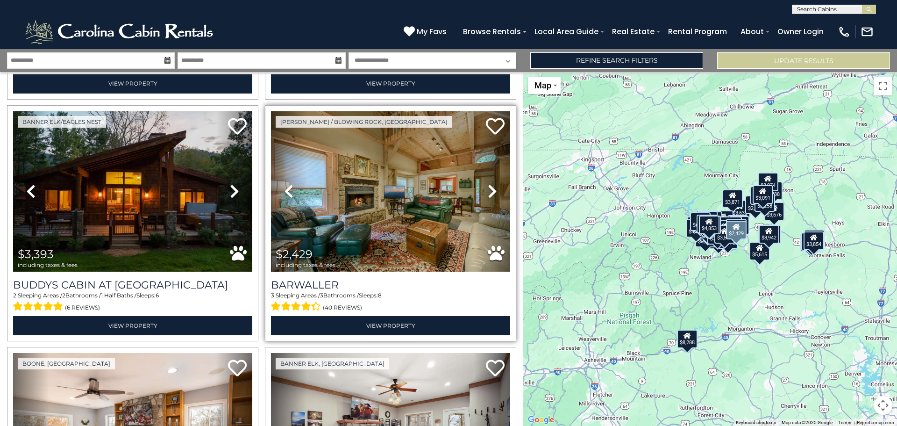
scroll to position [4358, 0]
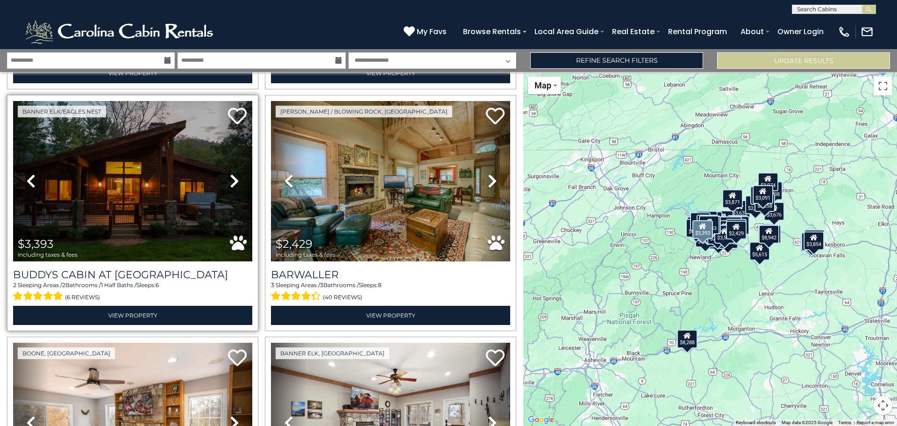
click at [234, 173] on icon at bounding box center [234, 180] width 9 height 15
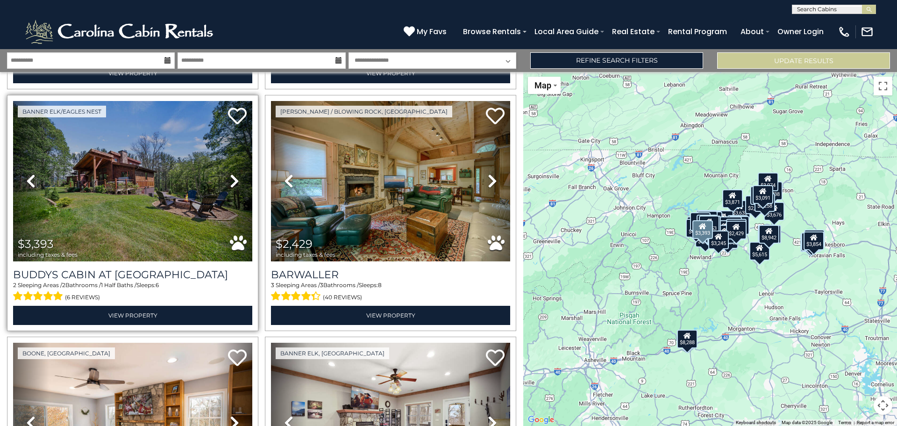
click at [231, 173] on icon at bounding box center [234, 180] width 9 height 15
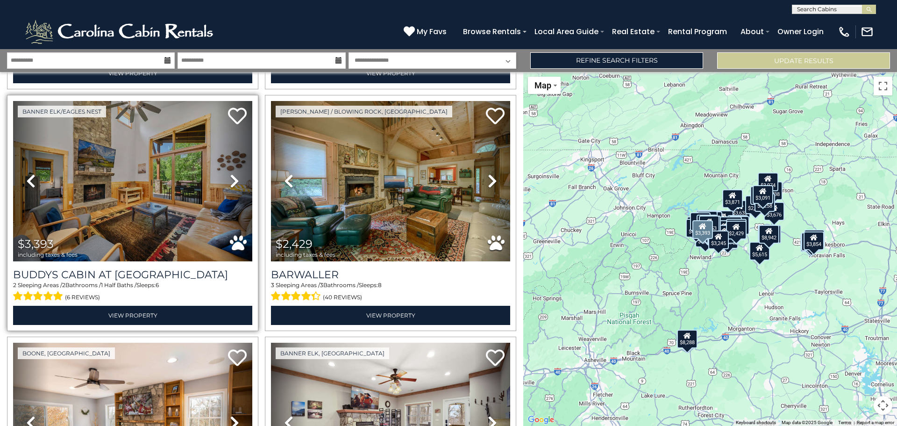
click at [231, 173] on icon at bounding box center [234, 180] width 9 height 15
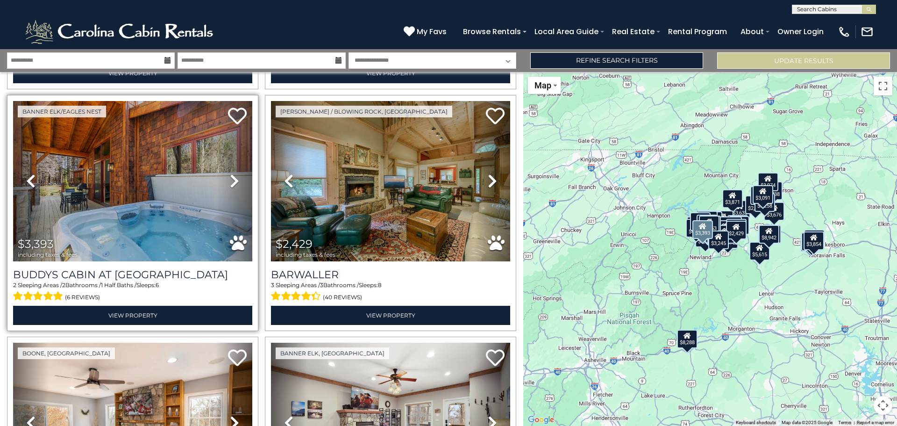
click at [231, 173] on icon at bounding box center [234, 180] width 9 height 15
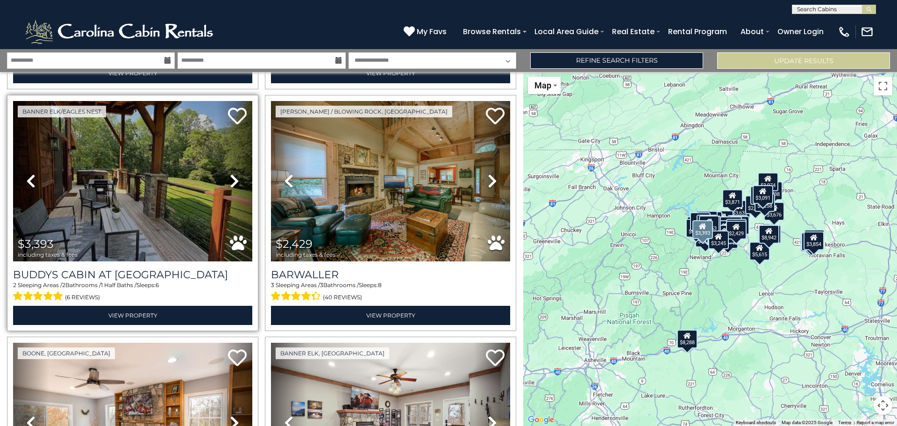
click at [231, 173] on icon at bounding box center [234, 180] width 9 height 15
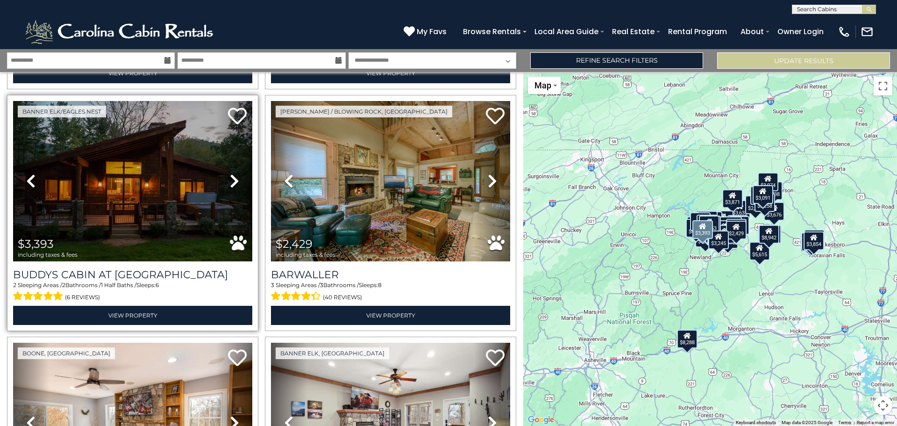
click at [231, 173] on icon at bounding box center [234, 180] width 9 height 15
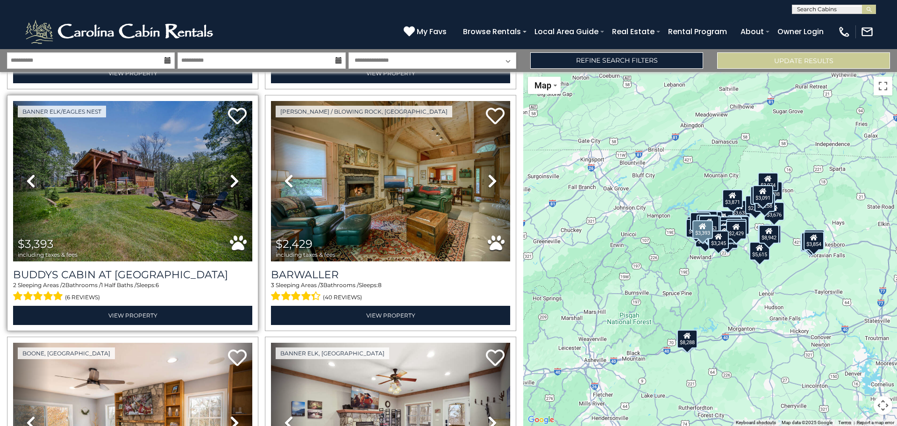
click at [231, 173] on icon at bounding box center [234, 180] width 9 height 15
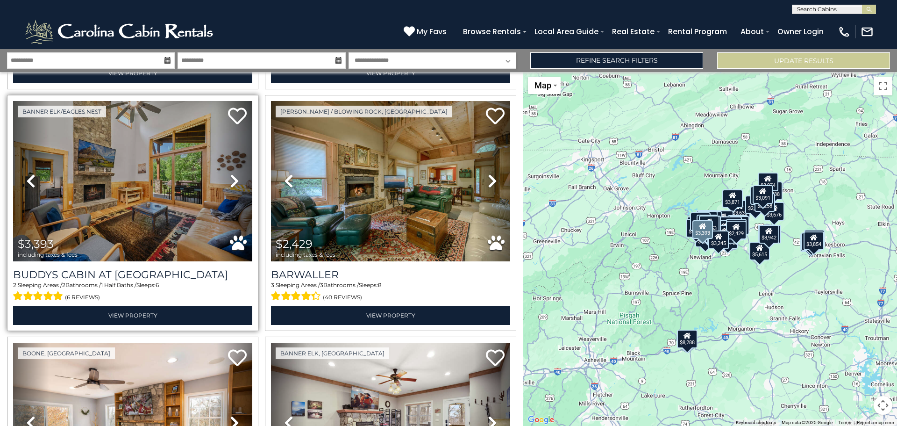
click at [231, 173] on icon at bounding box center [234, 180] width 9 height 15
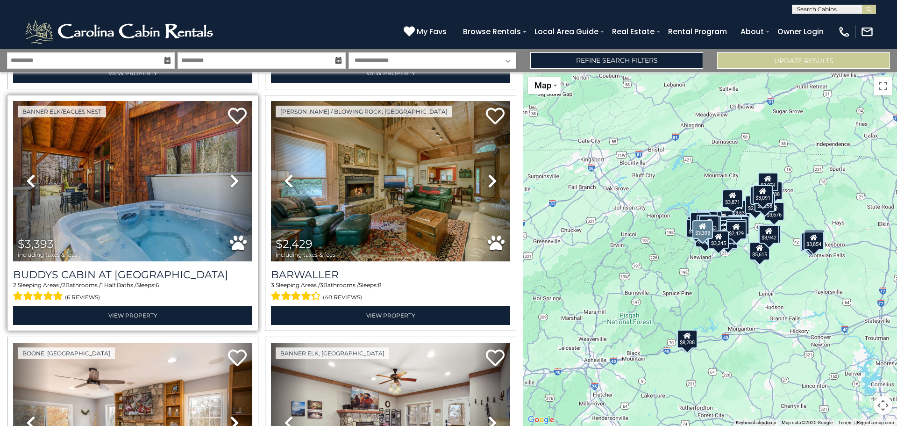
click at [231, 173] on icon at bounding box center [234, 180] width 9 height 15
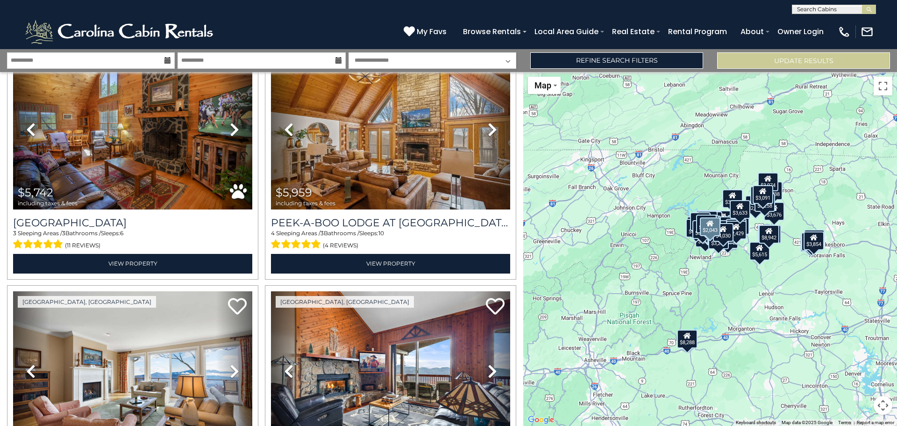
scroll to position [5619, 0]
